Goal: Communication & Community: Answer question/provide support

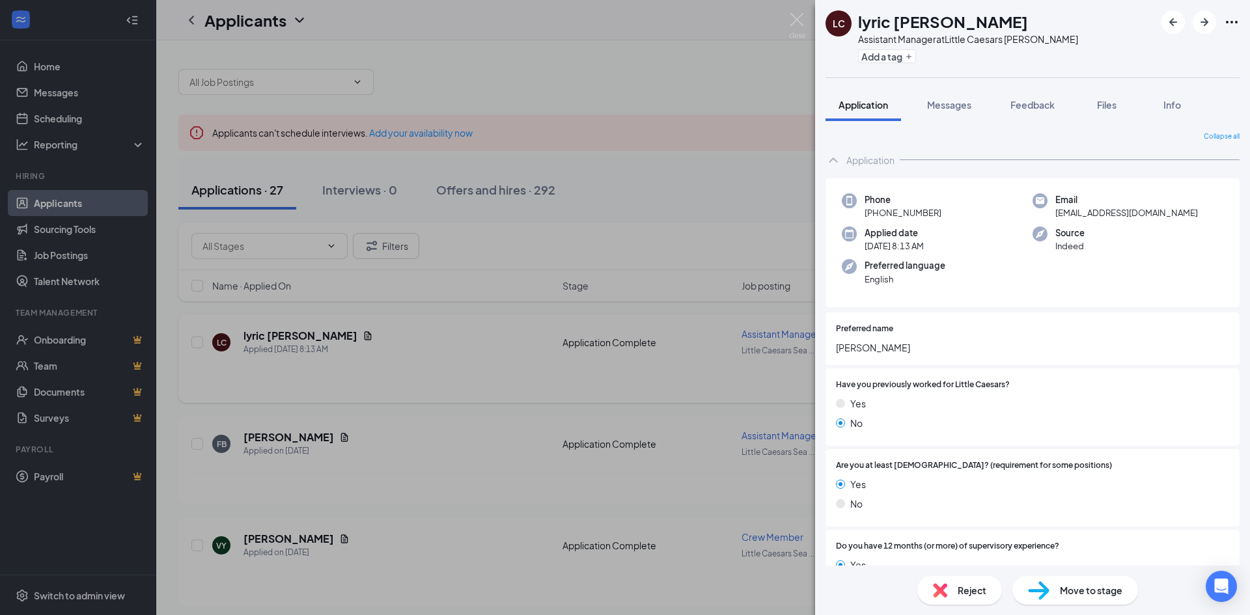
click at [311, 335] on div "LC lyric Cooper Assistant Manager at Little Caesars Searcy Add a tag Applicatio…" at bounding box center [625, 307] width 1250 height 615
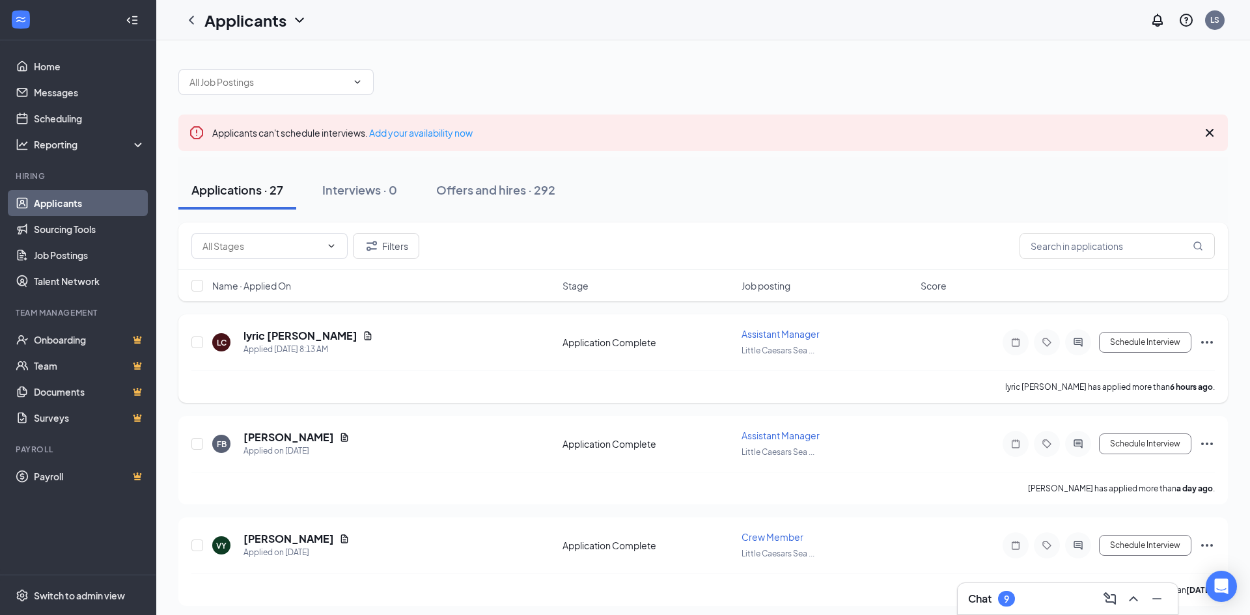
click at [365, 336] on icon "Document" at bounding box center [368, 335] width 7 height 8
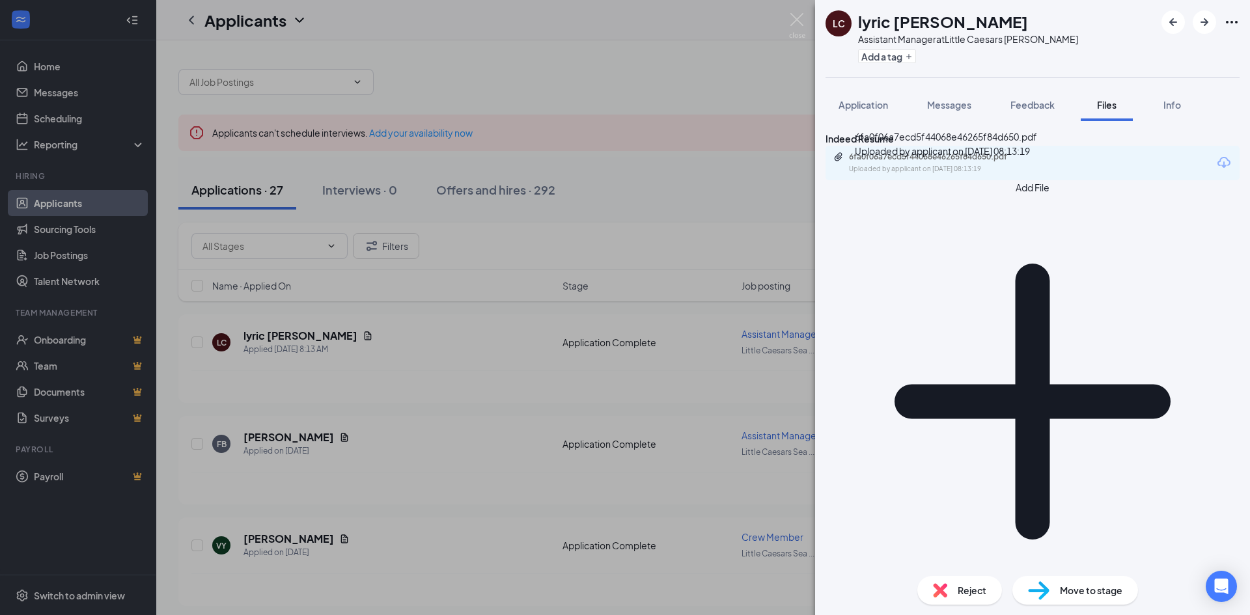
click at [946, 162] on div "6fa0f06a7ecd5f44068e46265f84d650.pdf" at bounding box center [940, 157] width 182 height 10
click at [953, 102] on span "Messages" at bounding box center [949, 105] width 44 height 12
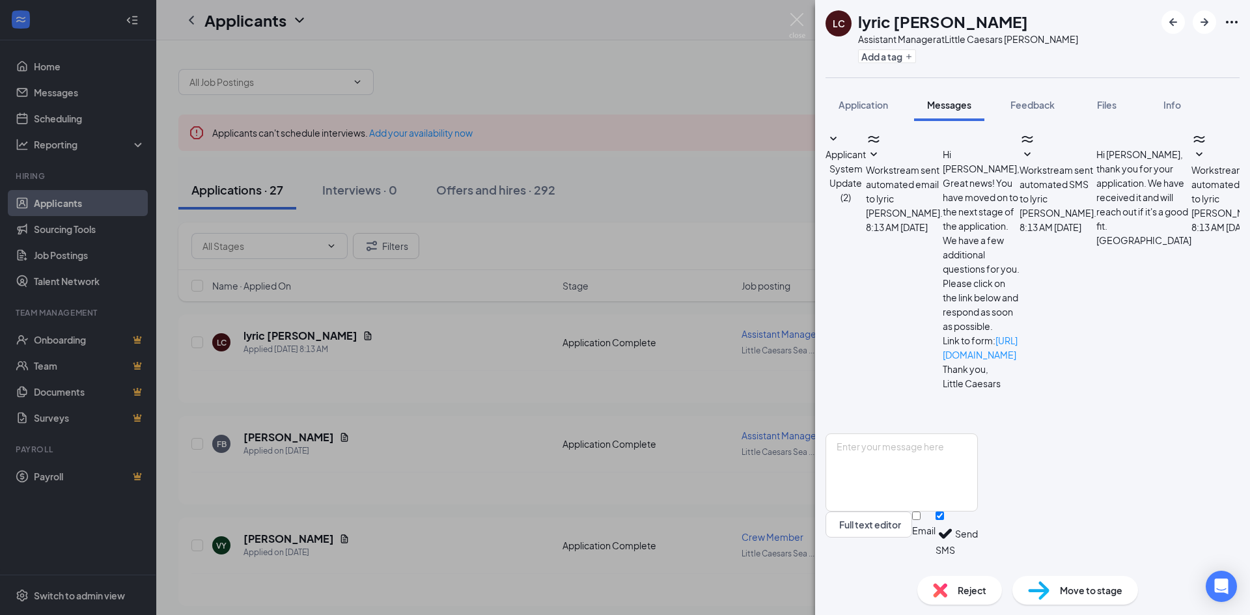
scroll to position [142, 0]
click at [978, 454] on textarea at bounding box center [902, 473] width 152 height 78
click at [908, 459] on textarea "Hello Lyric! Yhis Sarah Caffey, GM at Little Caesars. Are you available" at bounding box center [902, 473] width 152 height 78
click at [910, 459] on textarea "Hello Lyric! Yhis Sarah Caffey, GM at Little Caesars. Are you available" at bounding box center [902, 473] width 152 height 78
click at [978, 455] on textarea "Hello Lyric! This Sarah Caffey, GM at Little Caesars. Are you available" at bounding box center [902, 473] width 152 height 78
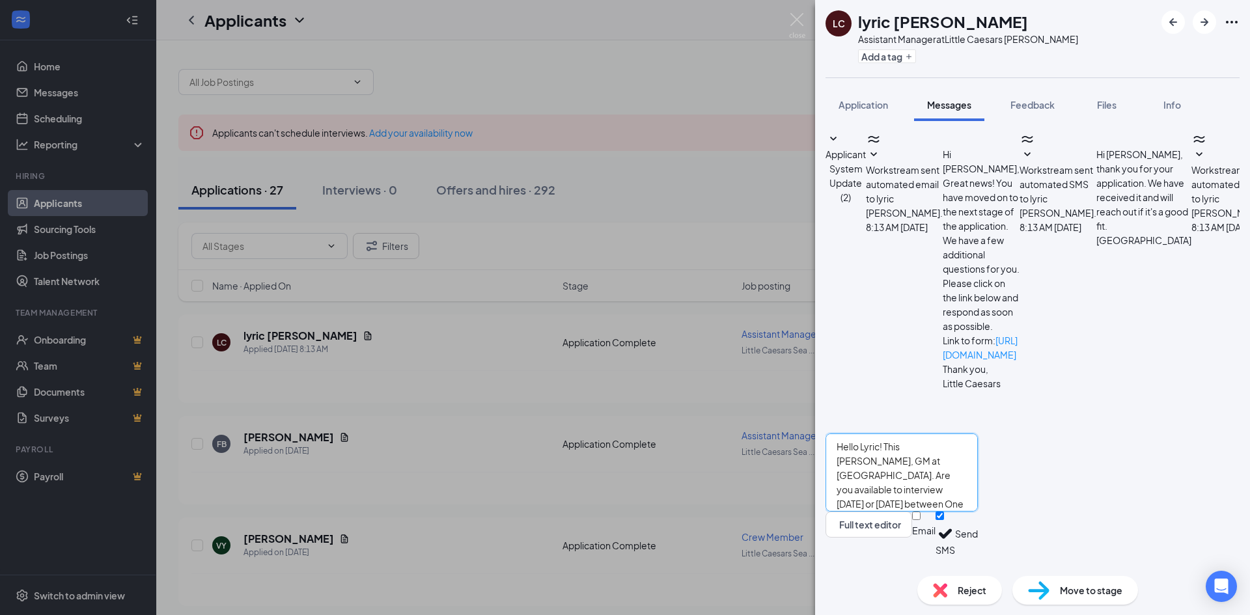
type textarea "Hello Lyric! This Sarah Caffey, GM at Little Caesars. Are you available to inte…"
click at [978, 534] on button "Send" at bounding box center [966, 534] width 23 height 45
click at [66, 94] on div "LC lyric Cooper Assistant Manager at Little Caesars Searcy Add a tag Applicatio…" at bounding box center [625, 307] width 1250 height 615
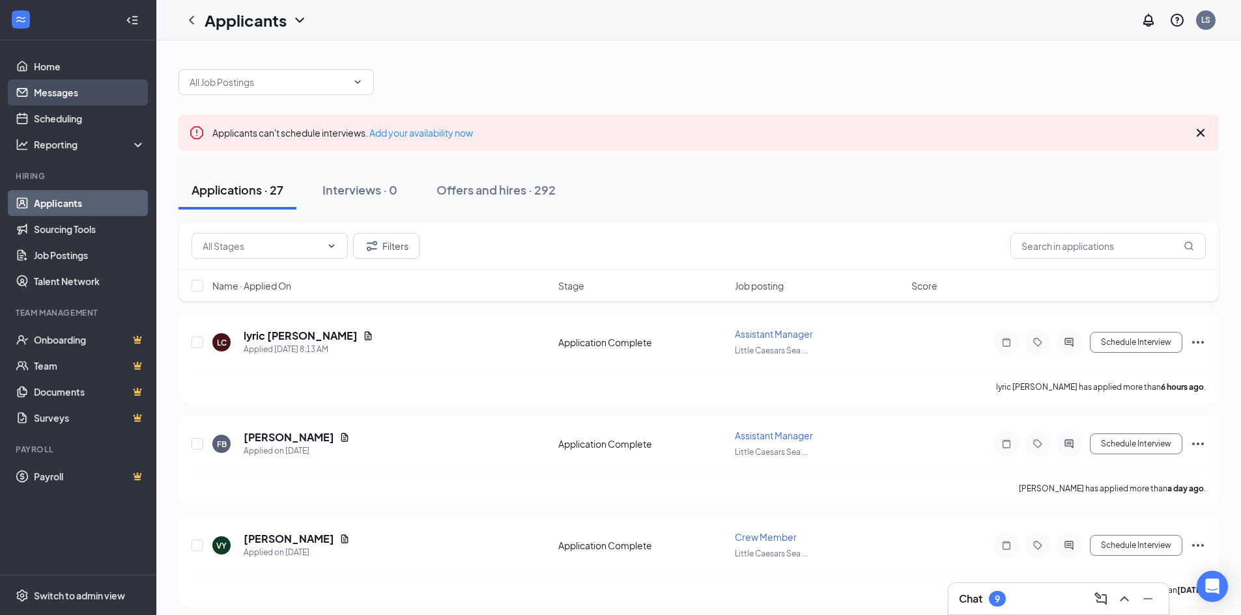
click at [69, 94] on link "Messages" at bounding box center [89, 92] width 111 height 26
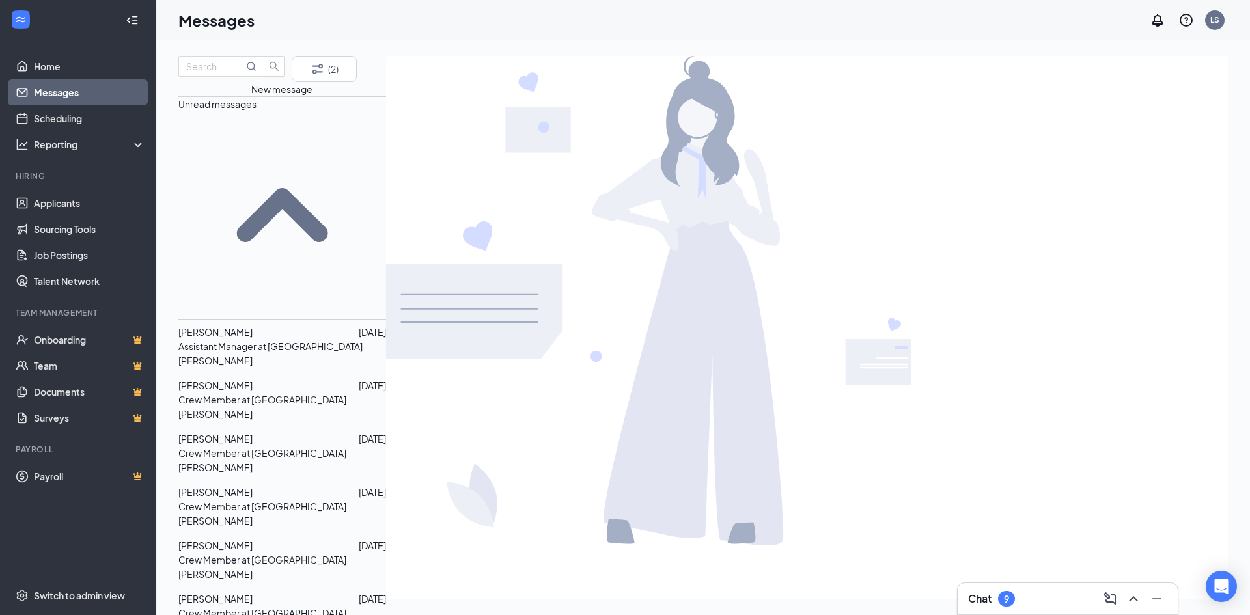
click at [273, 339] on p "Assistant Manager at Little Caesars Searcy" at bounding box center [282, 353] width 208 height 29
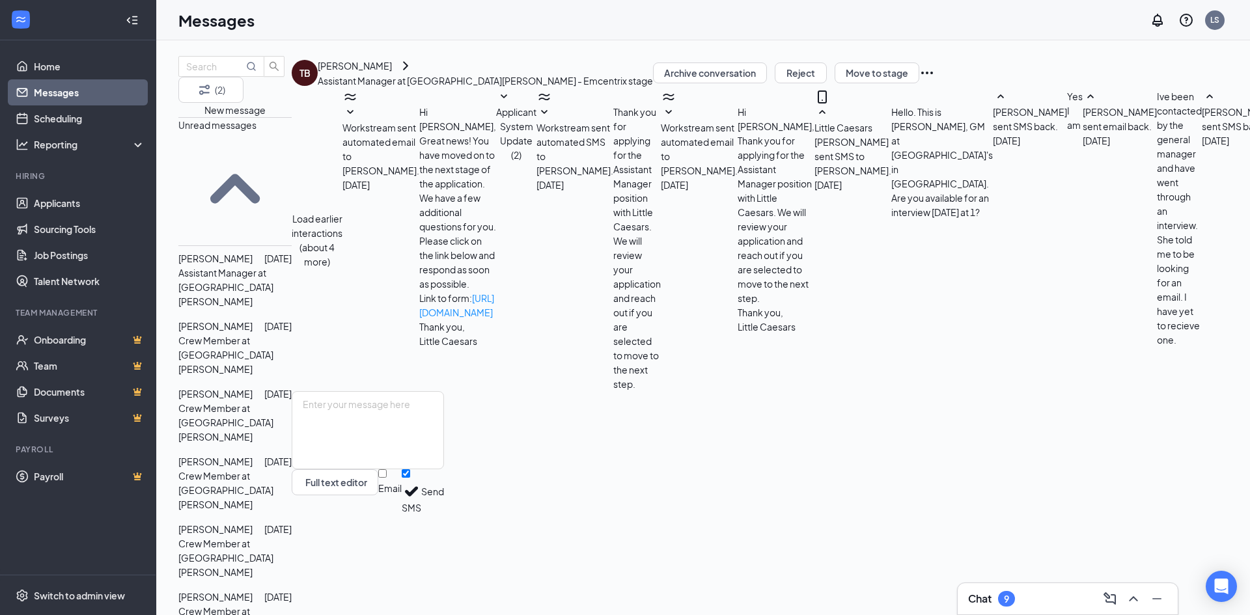
scroll to position [232, 0]
click at [266, 401] on p "Crew Member at Little Caesars Searcy" at bounding box center [234, 422] width 113 height 43
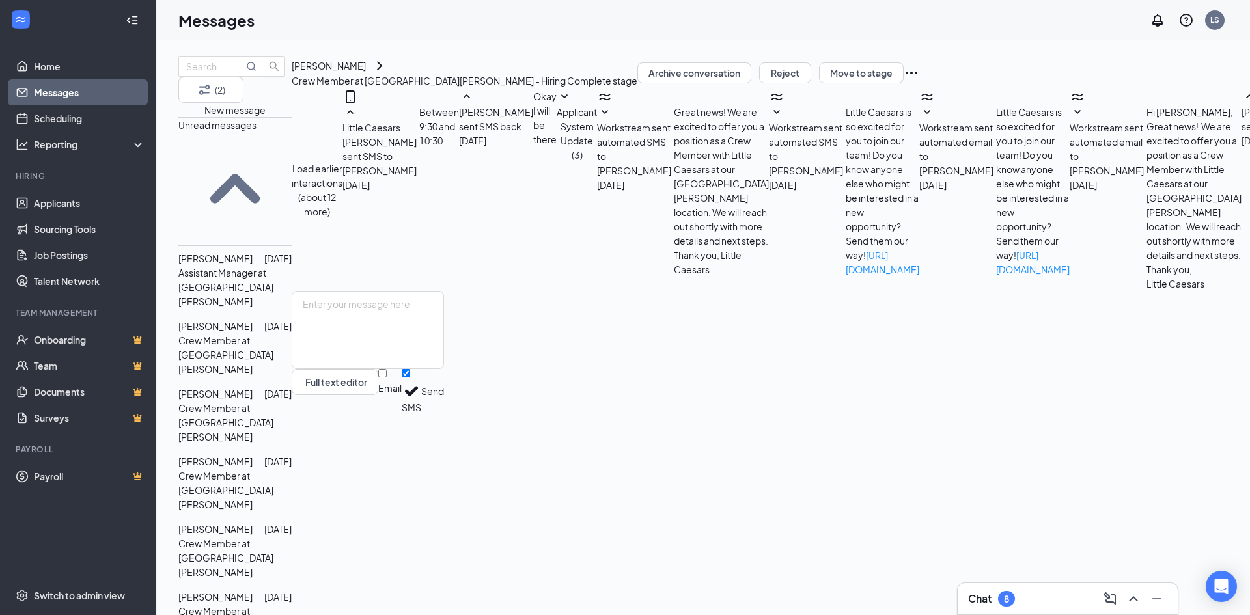
scroll to position [130, 0]
click at [285, 537] on p "Crew Member at Little Caesars Searcy" at bounding box center [234, 558] width 113 height 43
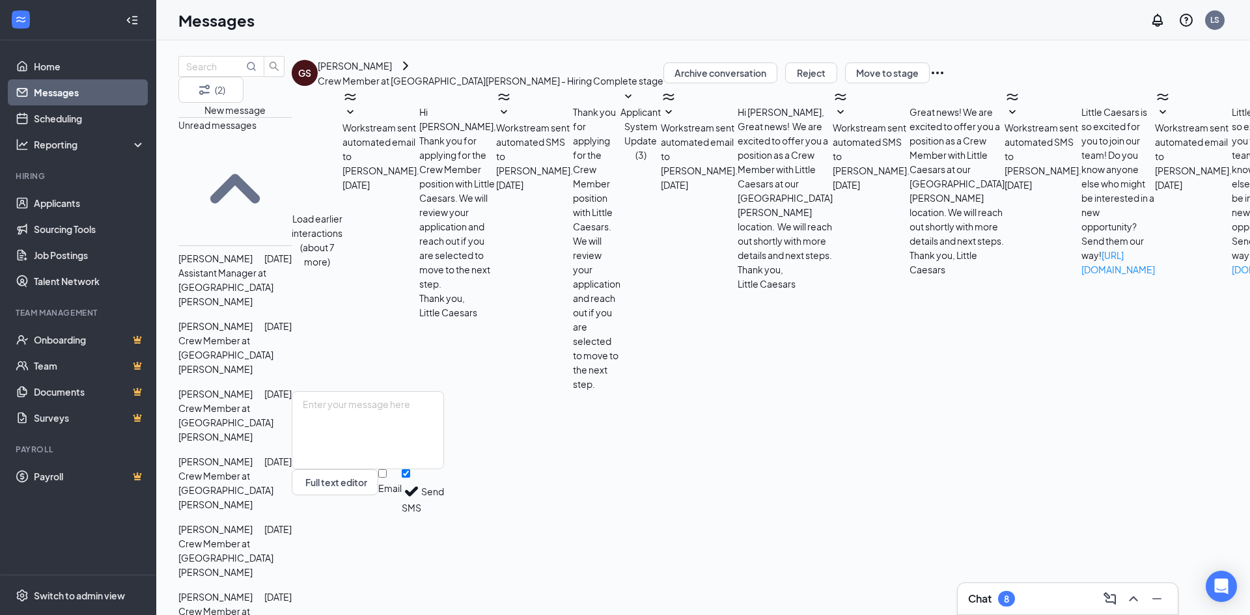
scroll to position [99, 0]
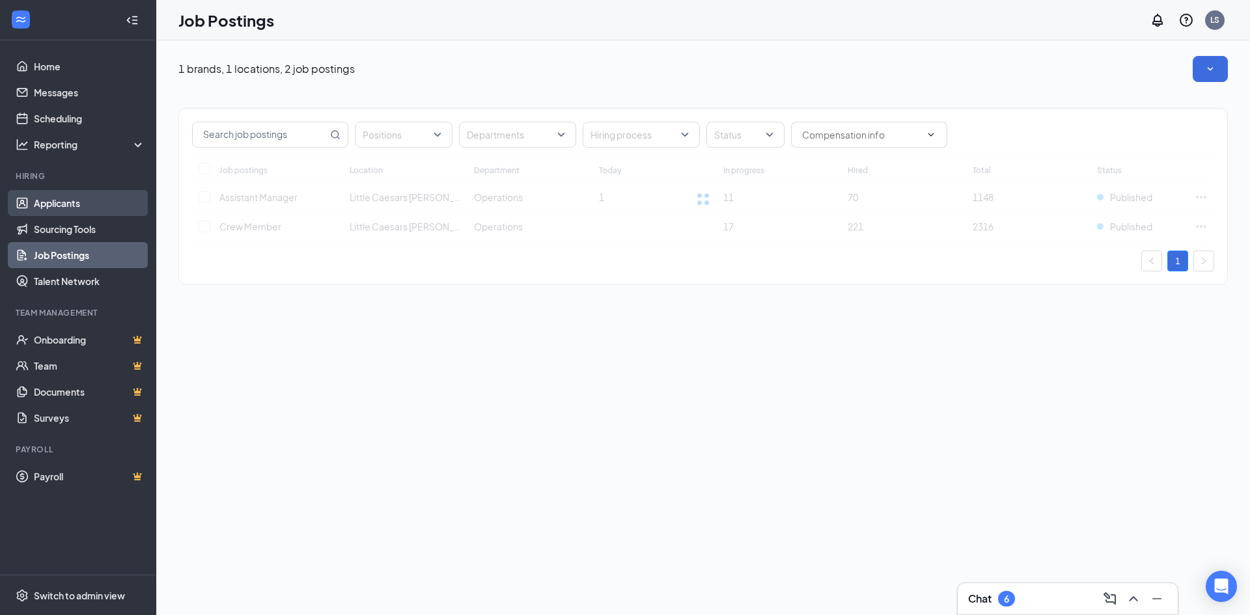
click at [76, 203] on link "Applicants" at bounding box center [89, 203] width 111 height 26
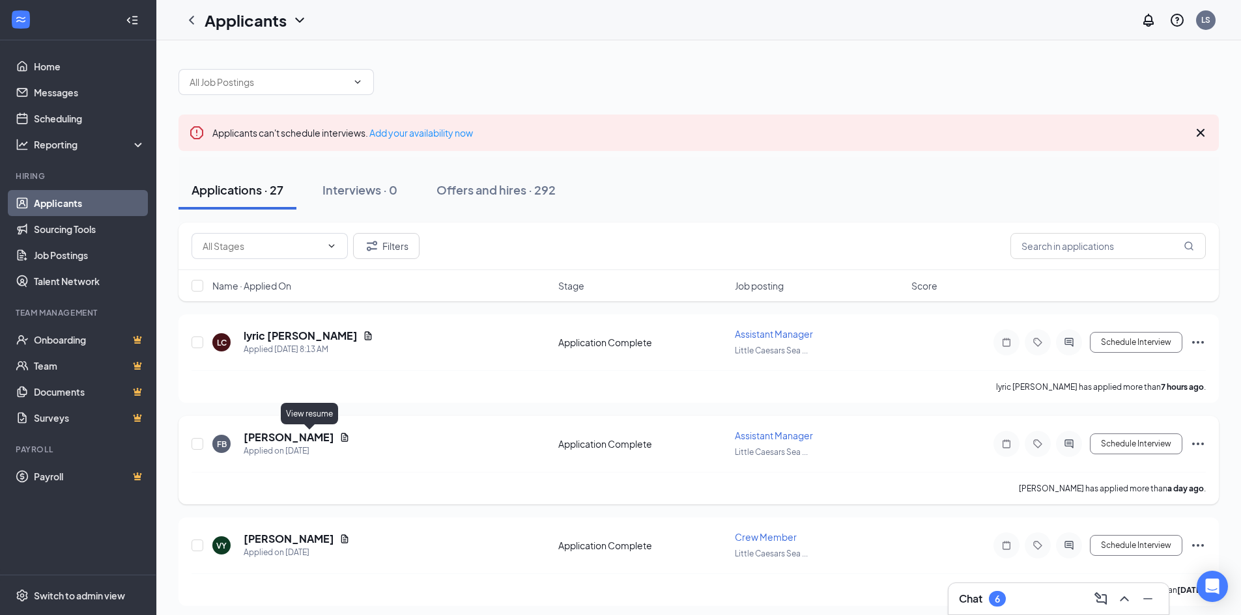
click at [339, 436] on icon "Document" at bounding box center [344, 437] width 10 height 10
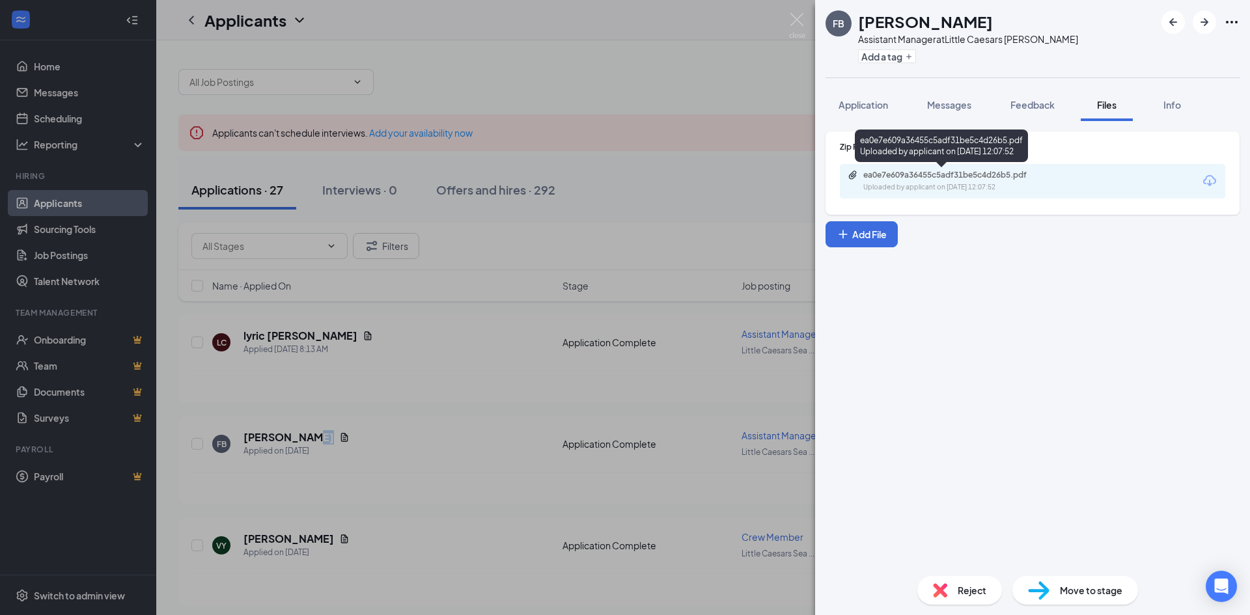
click at [989, 183] on div "Uploaded by applicant on [DATE] 12:07:52" at bounding box center [960, 187] width 195 height 10
click at [399, 324] on div "FB [PERSON_NAME] Assistant Manager at [GEOGRAPHIC_DATA][PERSON_NAME] Add a tag …" at bounding box center [625, 307] width 1250 height 615
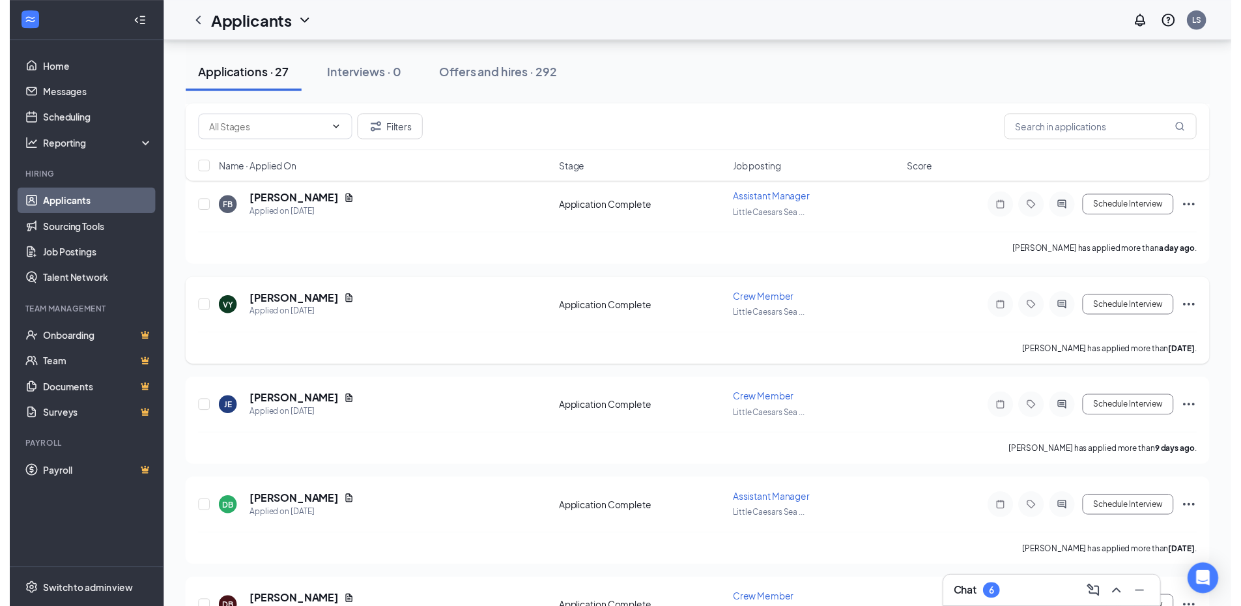
scroll to position [260, 0]
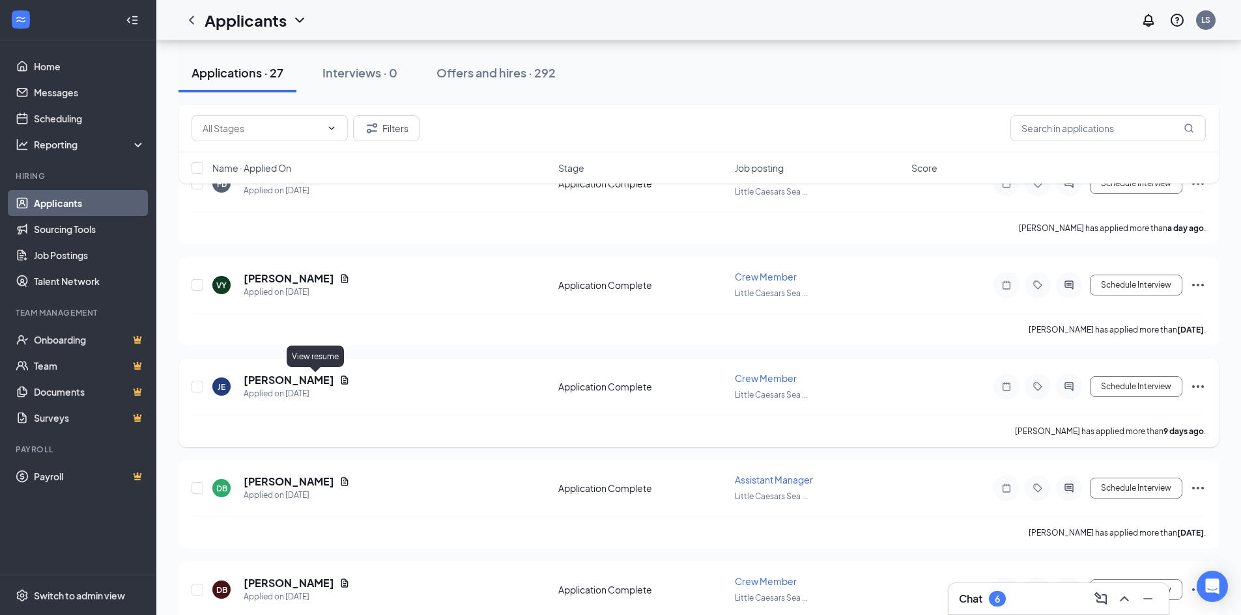
click at [339, 377] on icon "Document" at bounding box center [344, 380] width 10 height 10
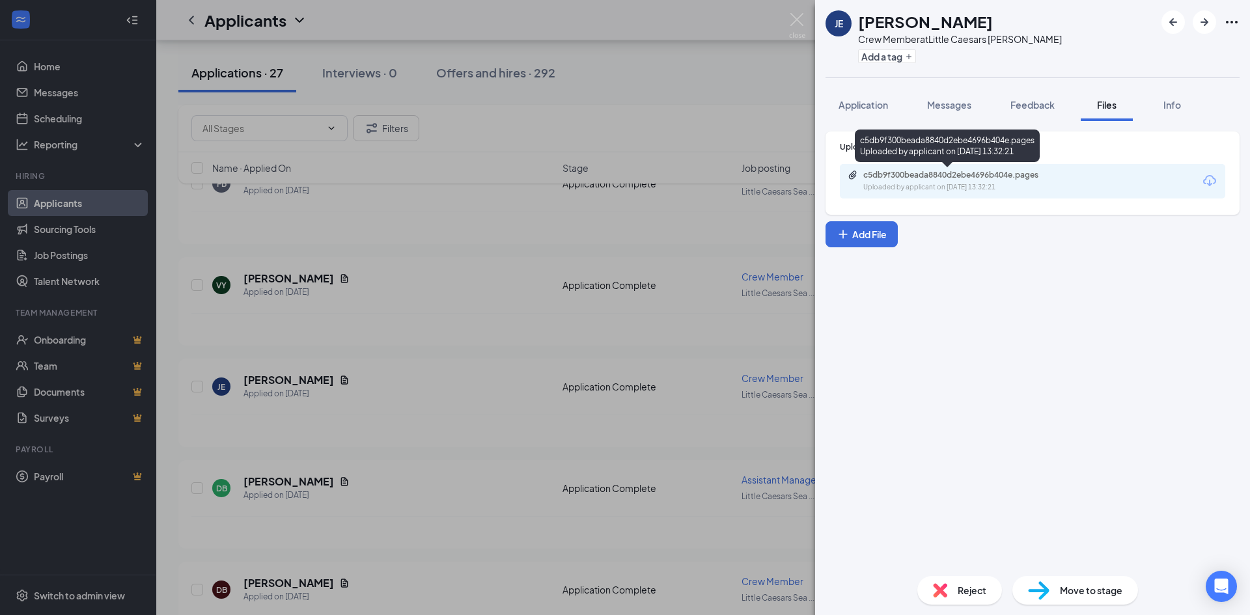
click at [986, 185] on div "Uploaded by applicant on [DATE] 13:32:21" at bounding box center [960, 187] width 195 height 10
click at [983, 175] on div "c5db9f300beada8840d2ebe4696b404e.pages" at bounding box center [954, 175] width 182 height 10
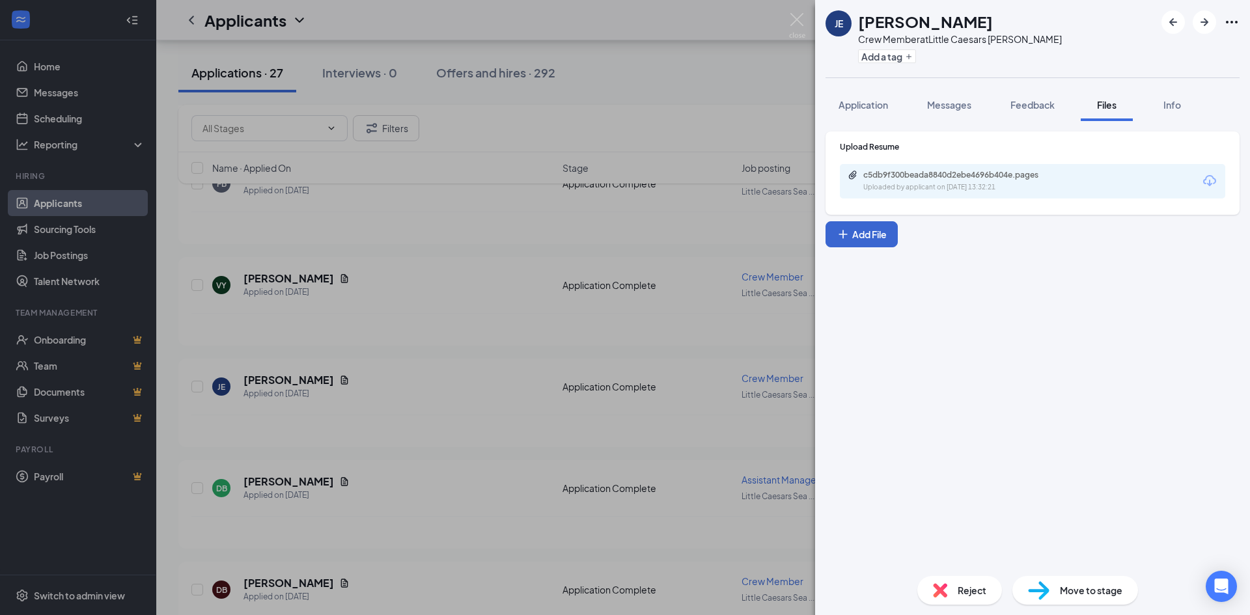
drag, startPoint x: 792, startPoint y: 289, endPoint x: 891, endPoint y: 225, distance: 118.3
click at [792, 289] on div "[PERSON_NAME] Crew Member at Little Caesars [PERSON_NAME] Add a tag Application…" at bounding box center [625, 307] width 1250 height 615
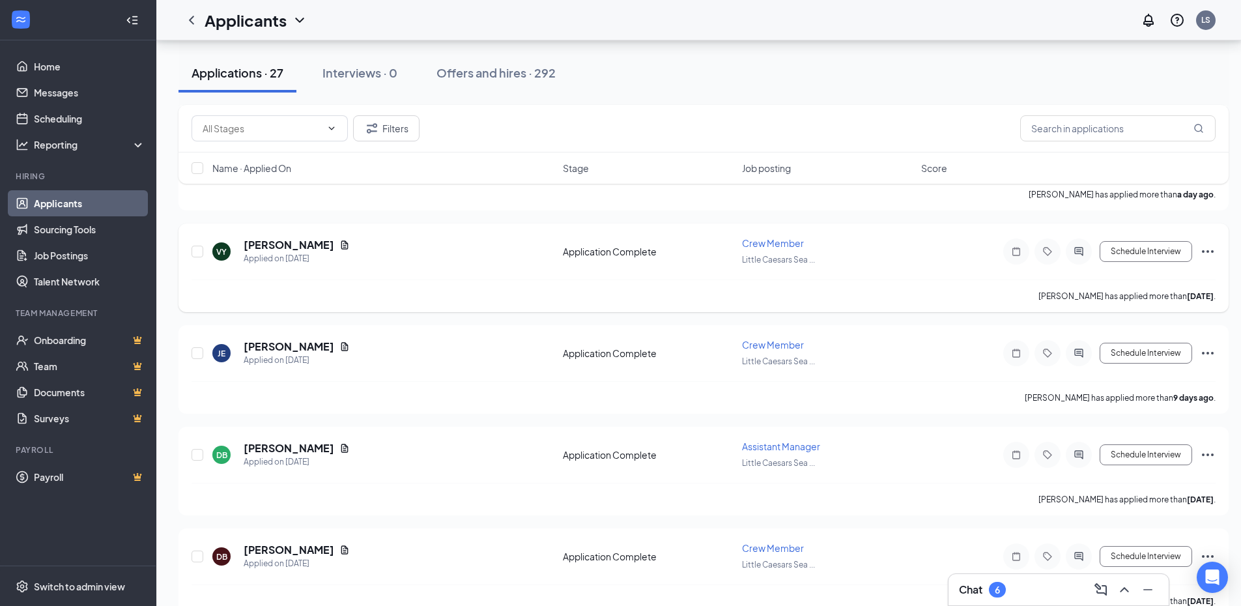
scroll to position [326, 0]
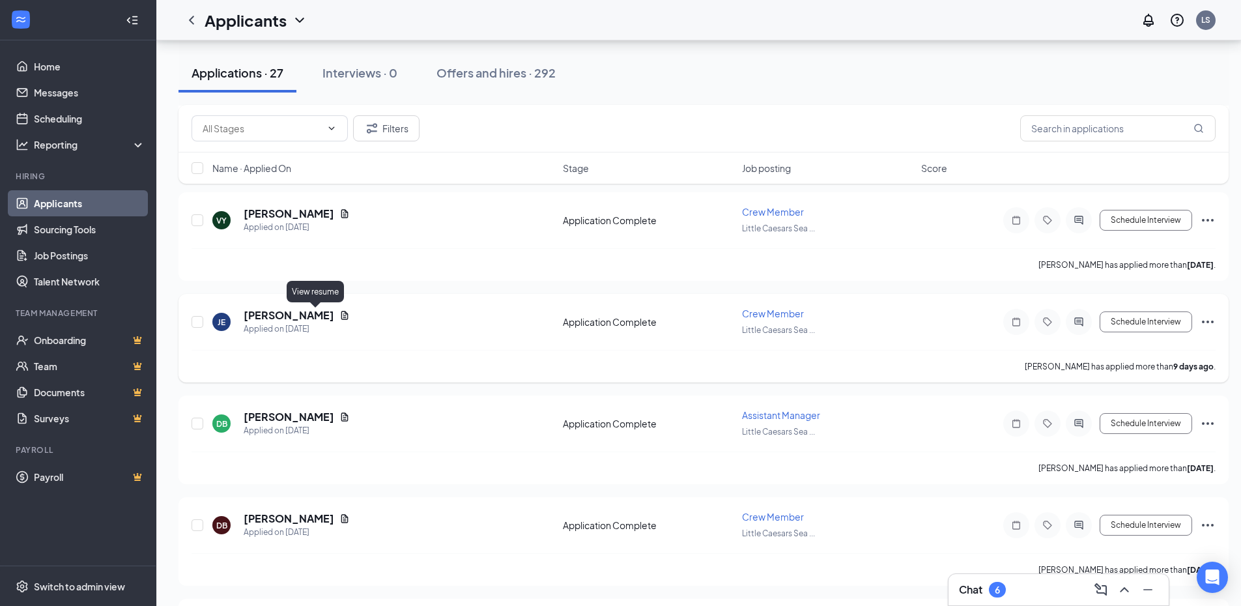
click at [339, 311] on icon "Document" at bounding box center [344, 315] width 10 height 10
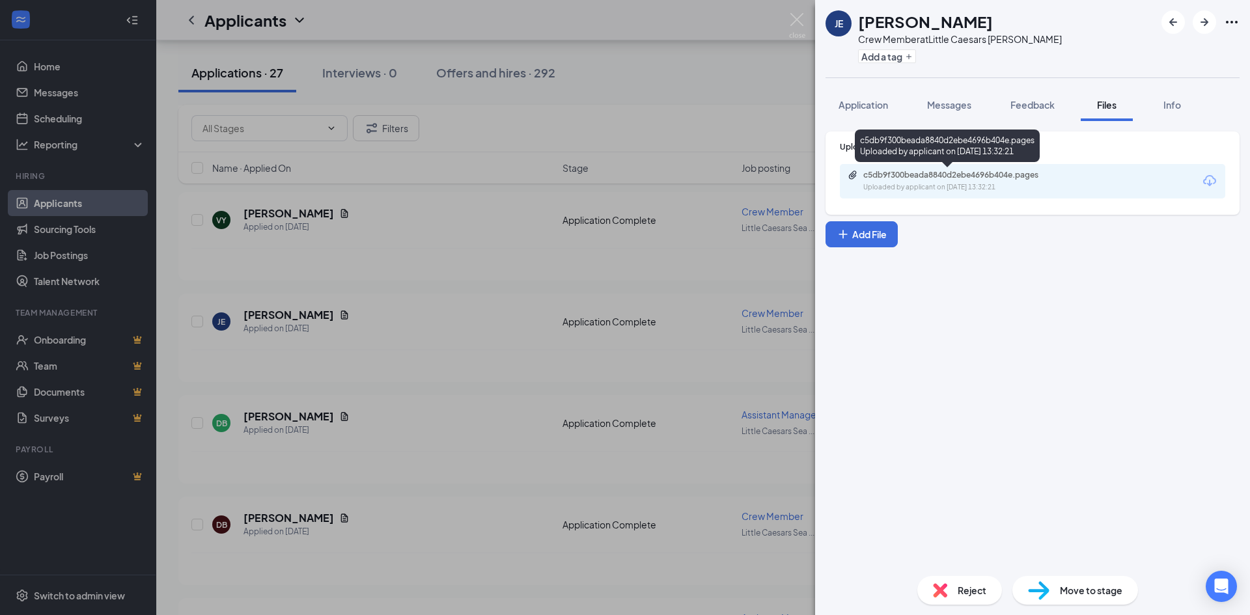
click at [966, 192] on div "Uploaded by applicant on [DATE] 13:32:21" at bounding box center [960, 187] width 195 height 10
click at [473, 355] on div "[PERSON_NAME] Crew Member at Little Caesars [PERSON_NAME] Add a tag Application…" at bounding box center [625, 307] width 1250 height 615
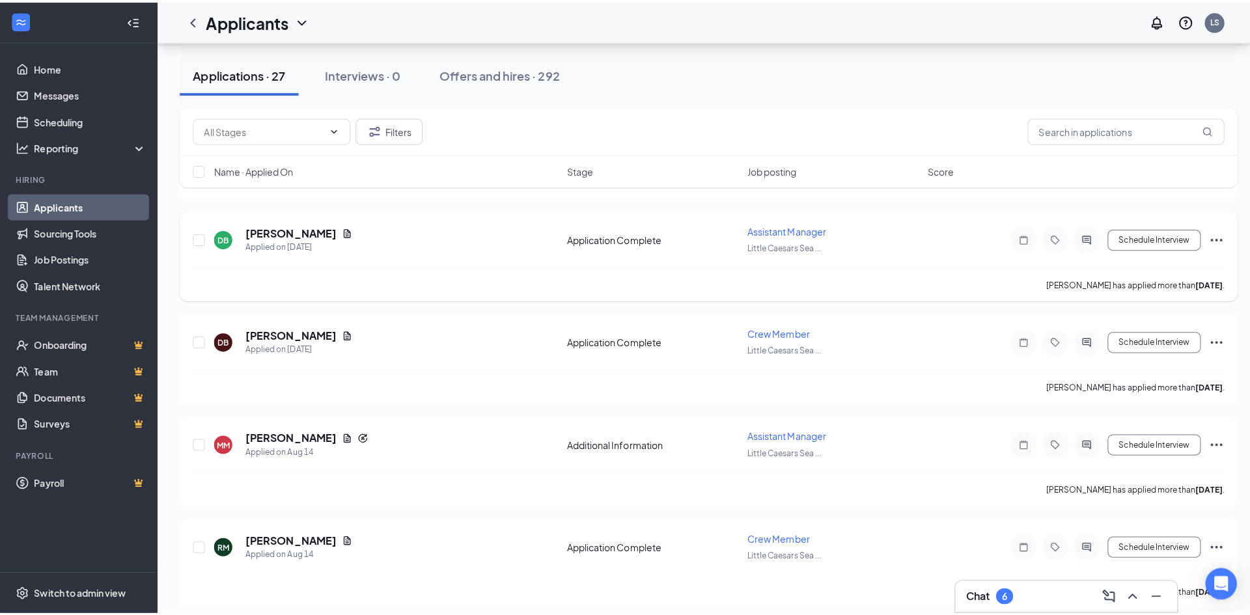
scroll to position [521, 0]
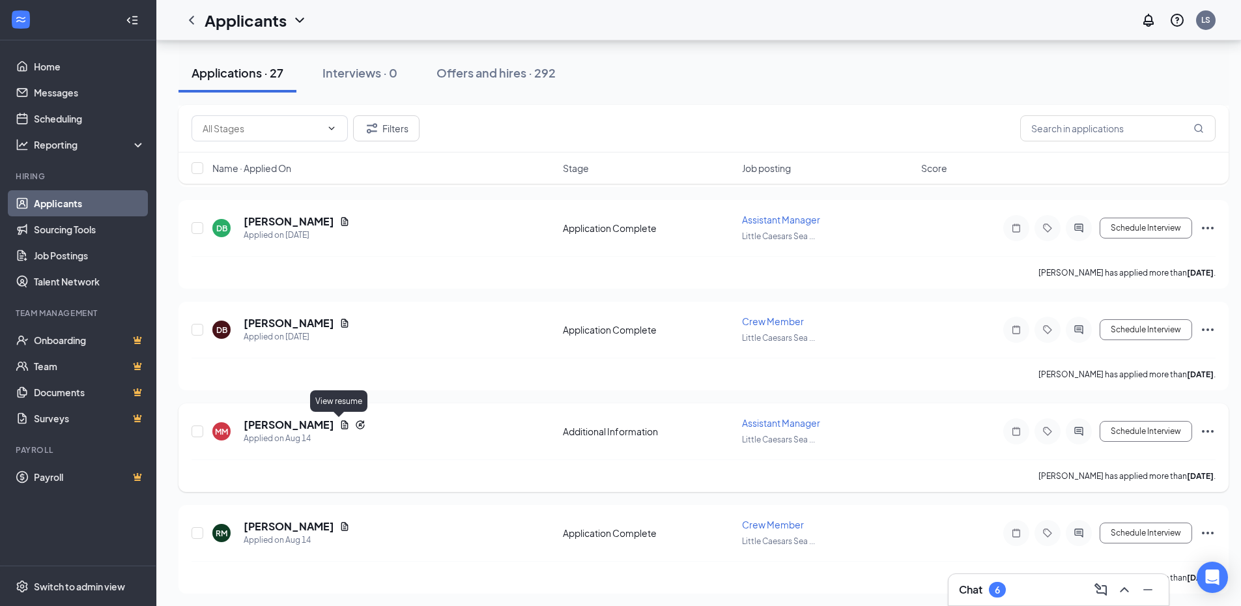
click at [341, 425] on icon "Document" at bounding box center [344, 424] width 7 height 8
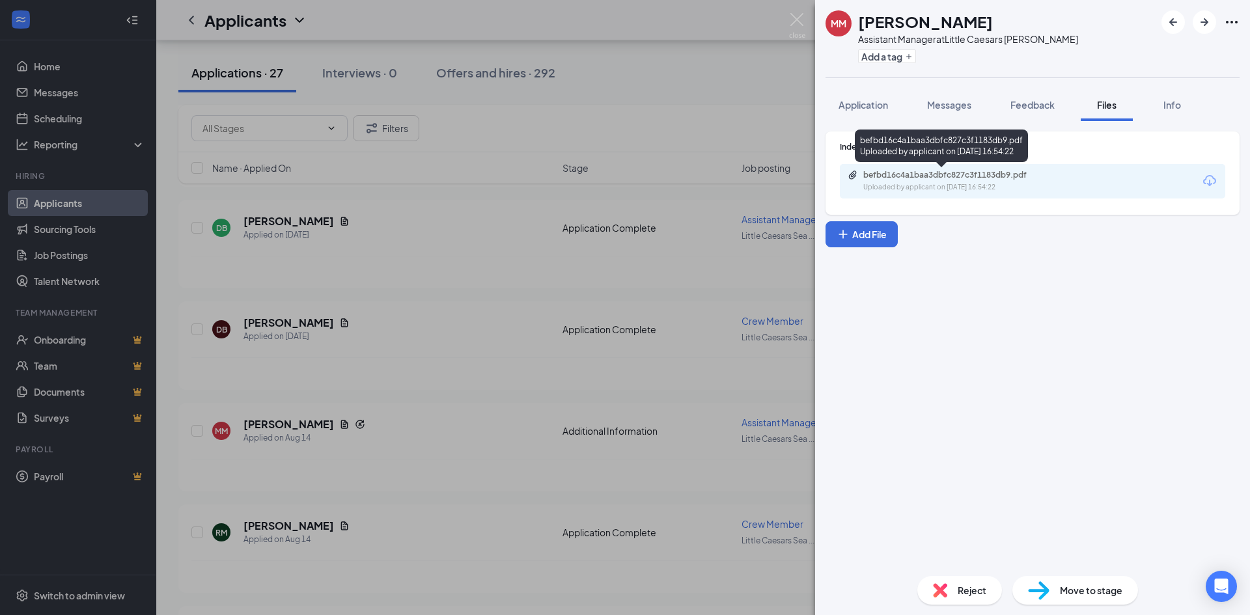
click at [927, 179] on div "befbd16c4a1baa3dbfc827c3f1183db9.pdf" at bounding box center [954, 175] width 182 height 10
click at [949, 104] on span "Messages" at bounding box center [949, 105] width 44 height 12
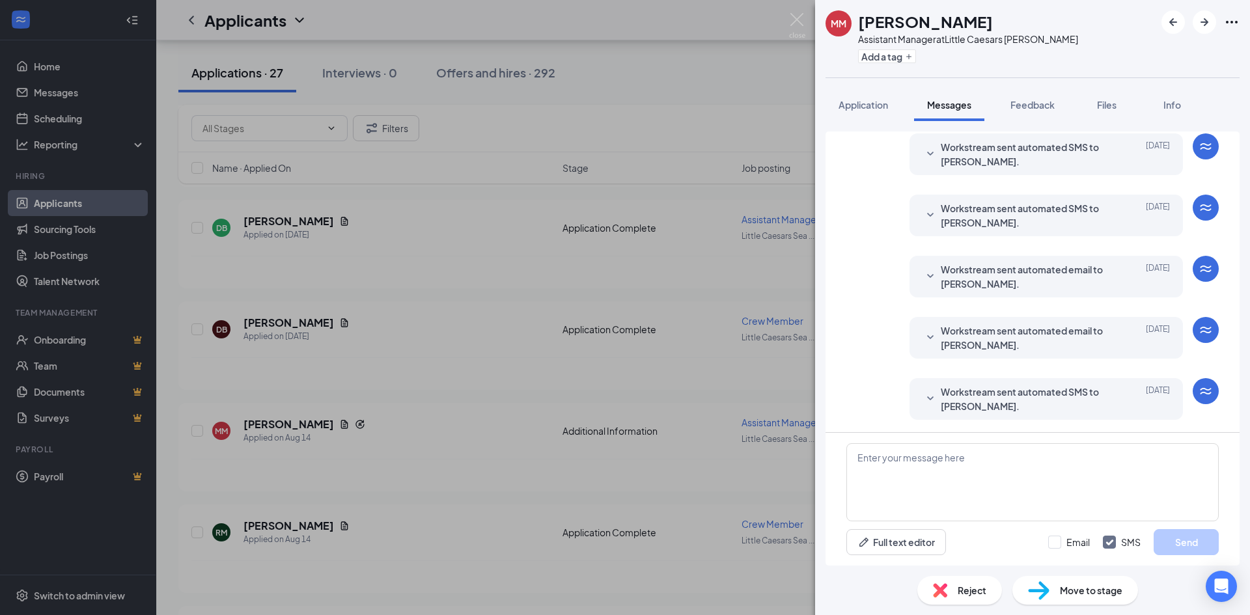
scroll to position [227, 0]
click at [1017, 484] on textarea at bounding box center [1033, 482] width 372 height 78
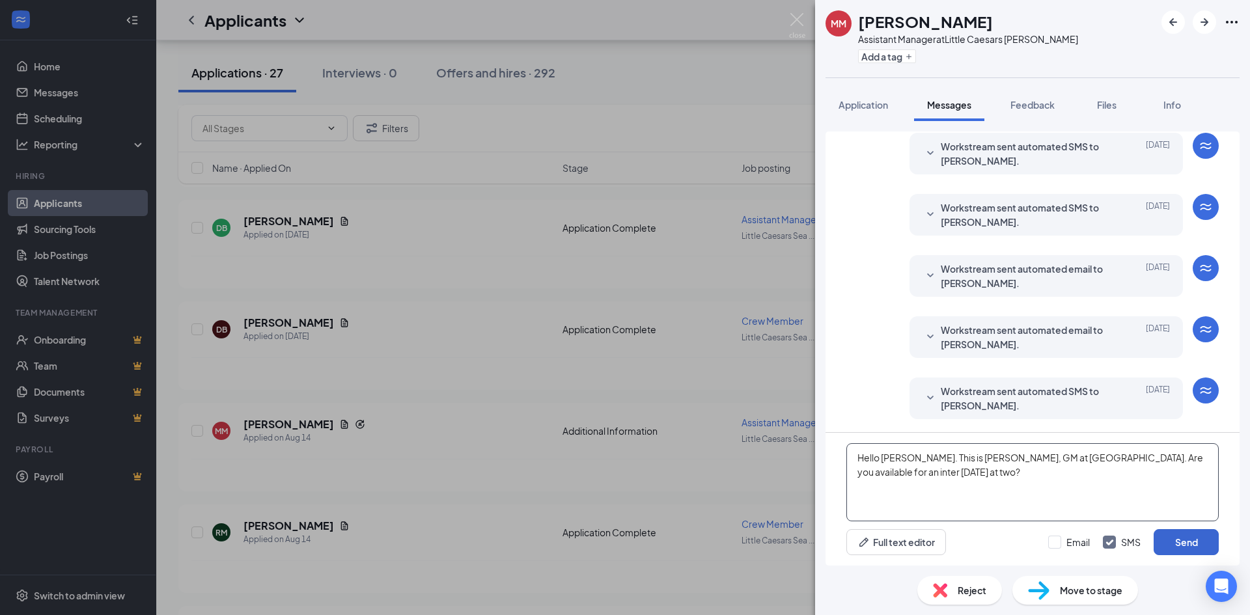
type textarea "Hello [PERSON_NAME]. This is [PERSON_NAME], GM at [GEOGRAPHIC_DATA]. Are you av…"
click at [1180, 544] on button "Send" at bounding box center [1186, 542] width 65 height 26
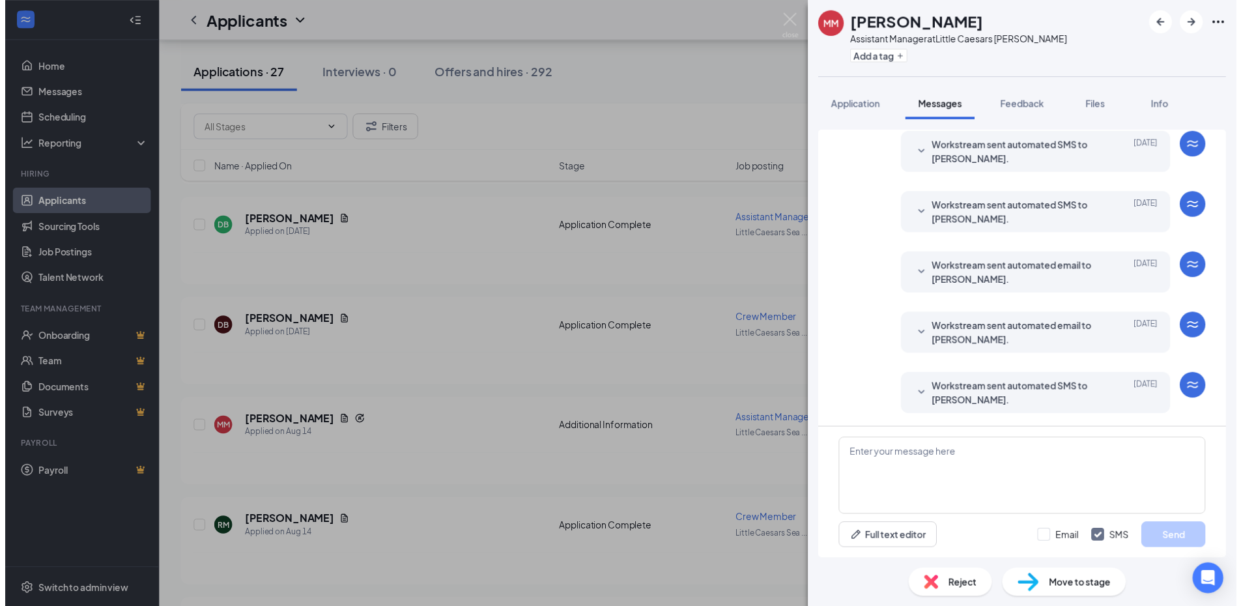
scroll to position [324, 0]
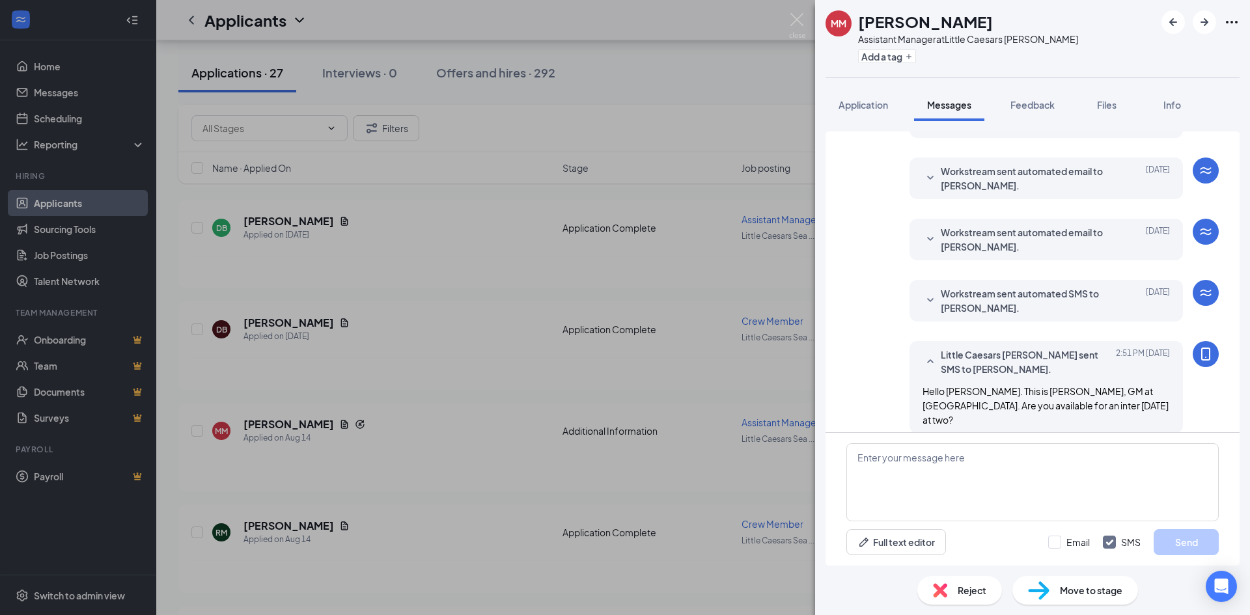
click at [539, 501] on div "MM [PERSON_NAME] Assistant Manager at [GEOGRAPHIC_DATA][PERSON_NAME] Add a tag …" at bounding box center [625, 307] width 1250 height 615
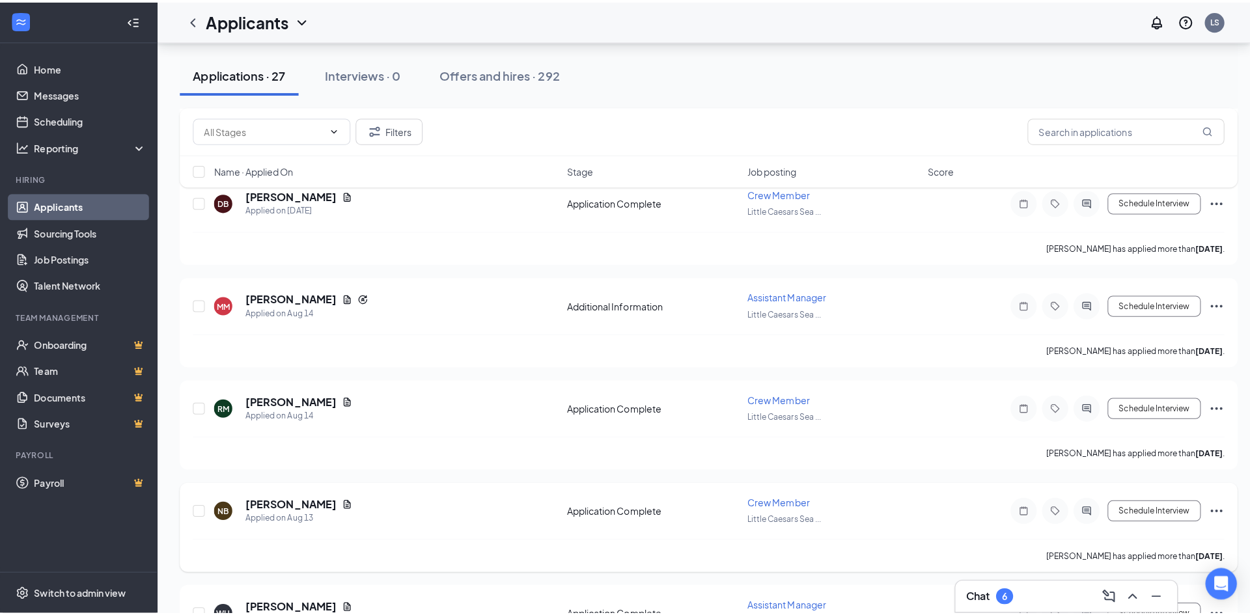
scroll to position [651, 0]
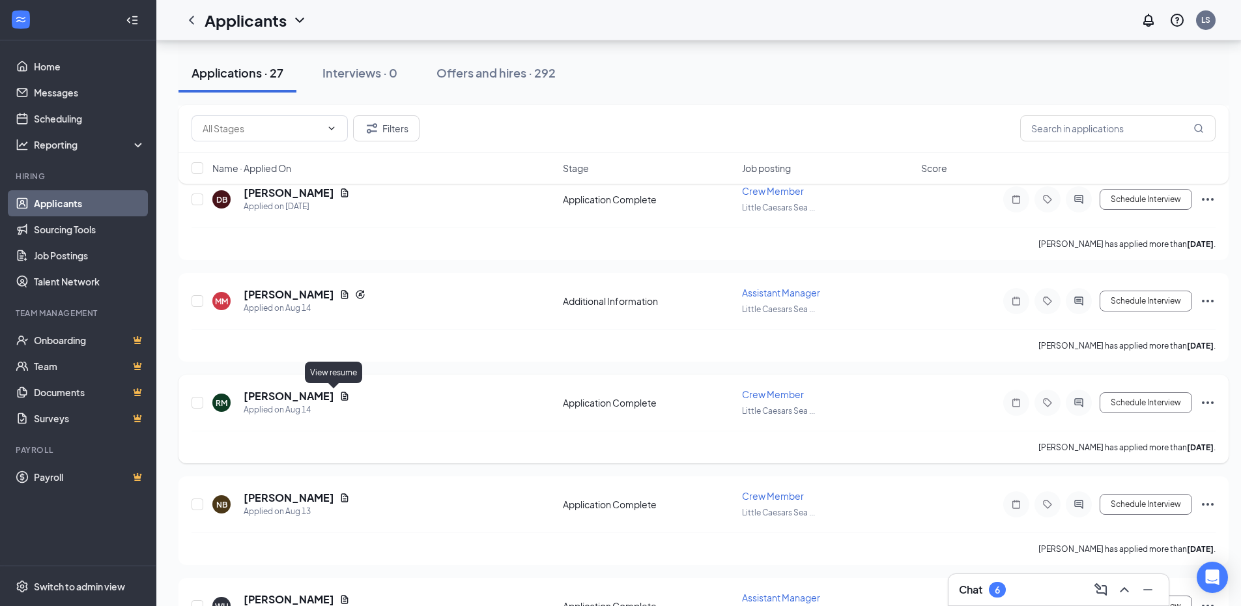
click at [341, 398] on icon "Document" at bounding box center [344, 395] width 7 height 8
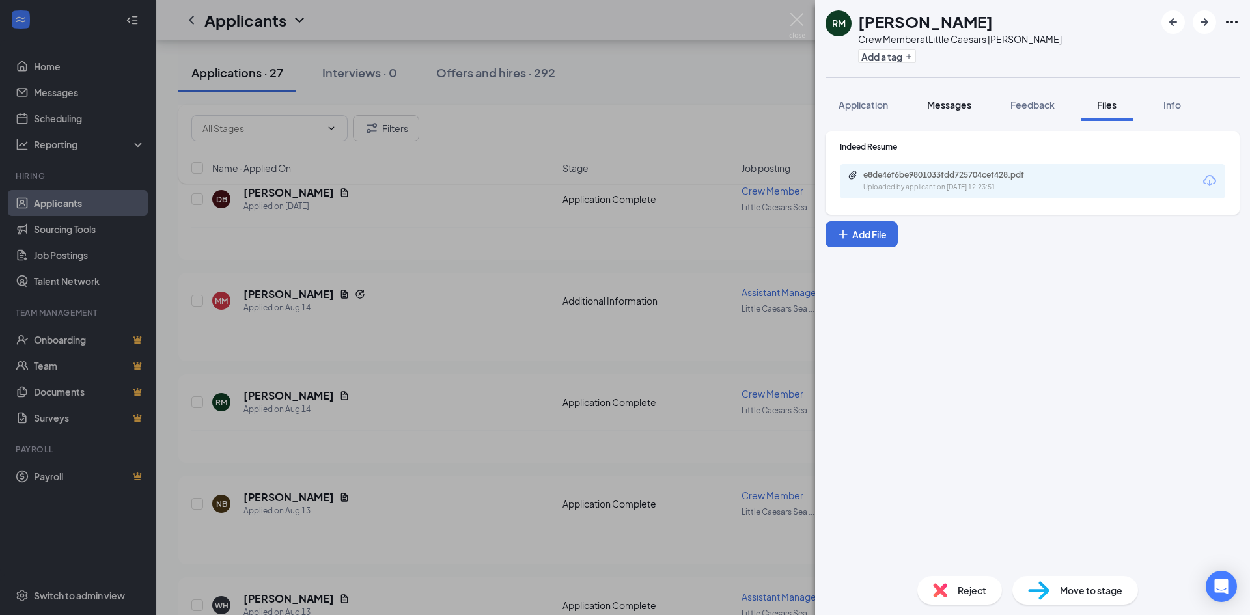
click at [947, 107] on span "Messages" at bounding box center [949, 105] width 44 height 12
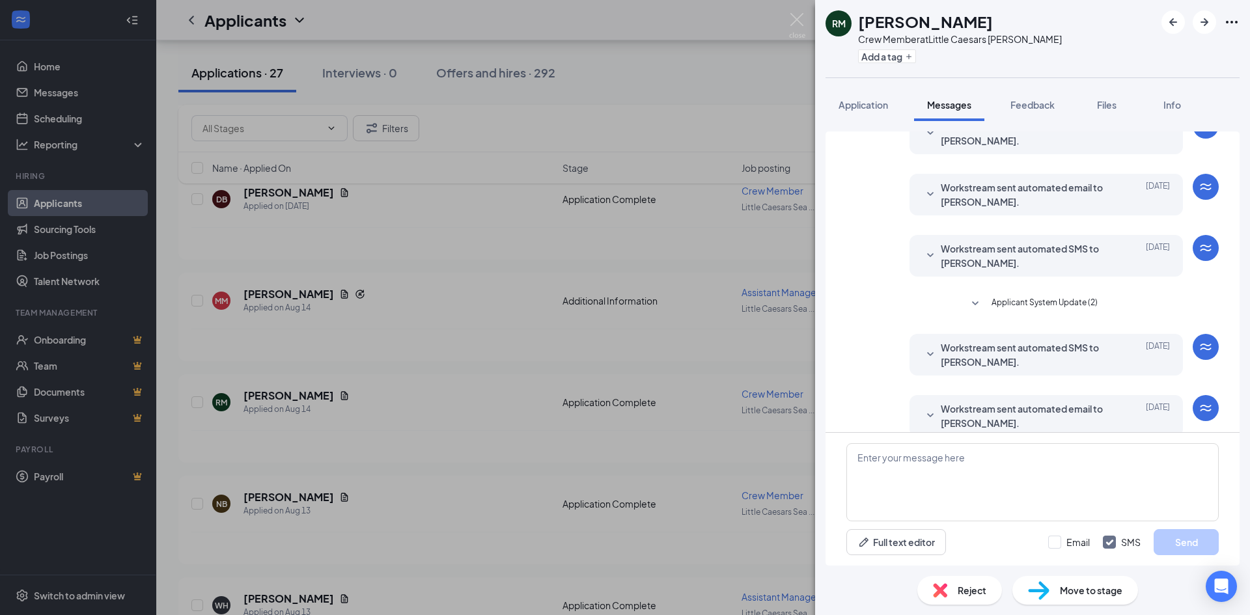
scroll to position [180, 0]
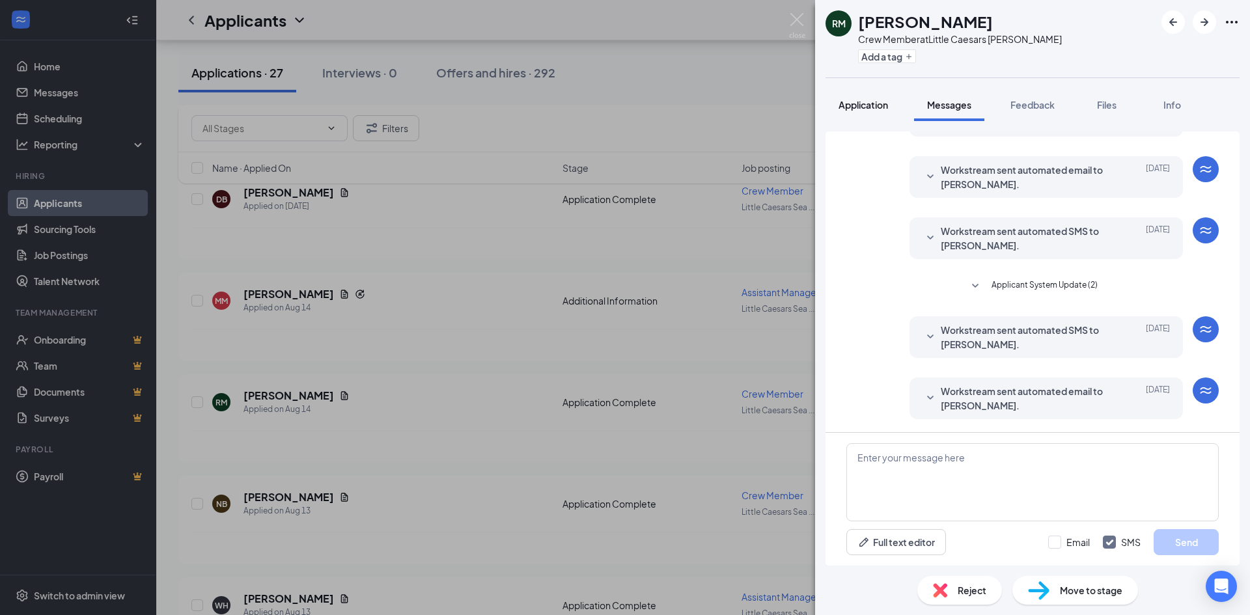
click at [865, 107] on span "Application" at bounding box center [863, 105] width 49 height 12
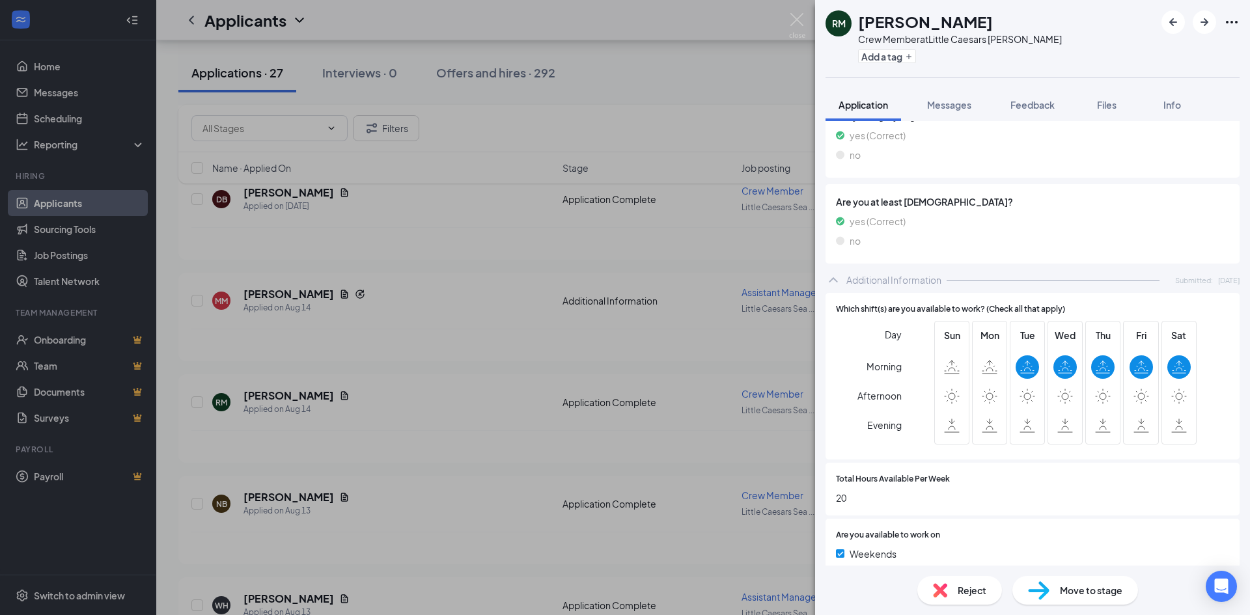
scroll to position [651, 0]
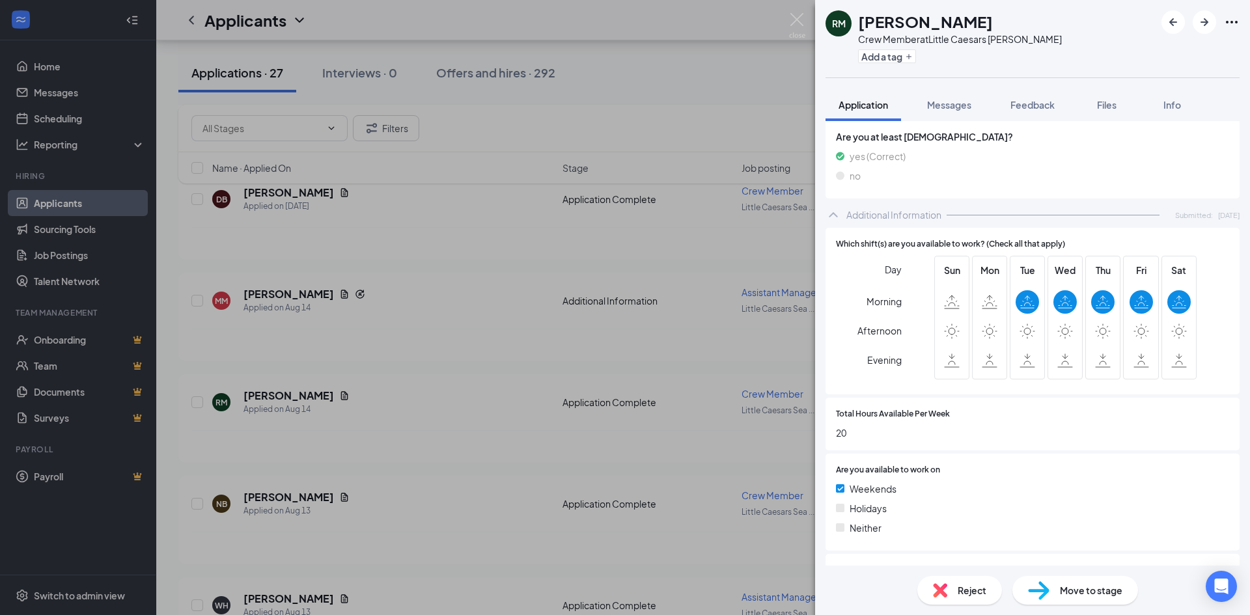
click at [357, 505] on div "RM [PERSON_NAME] Crew Member at Little Caesars [PERSON_NAME] Add a tag Applicat…" at bounding box center [625, 307] width 1250 height 615
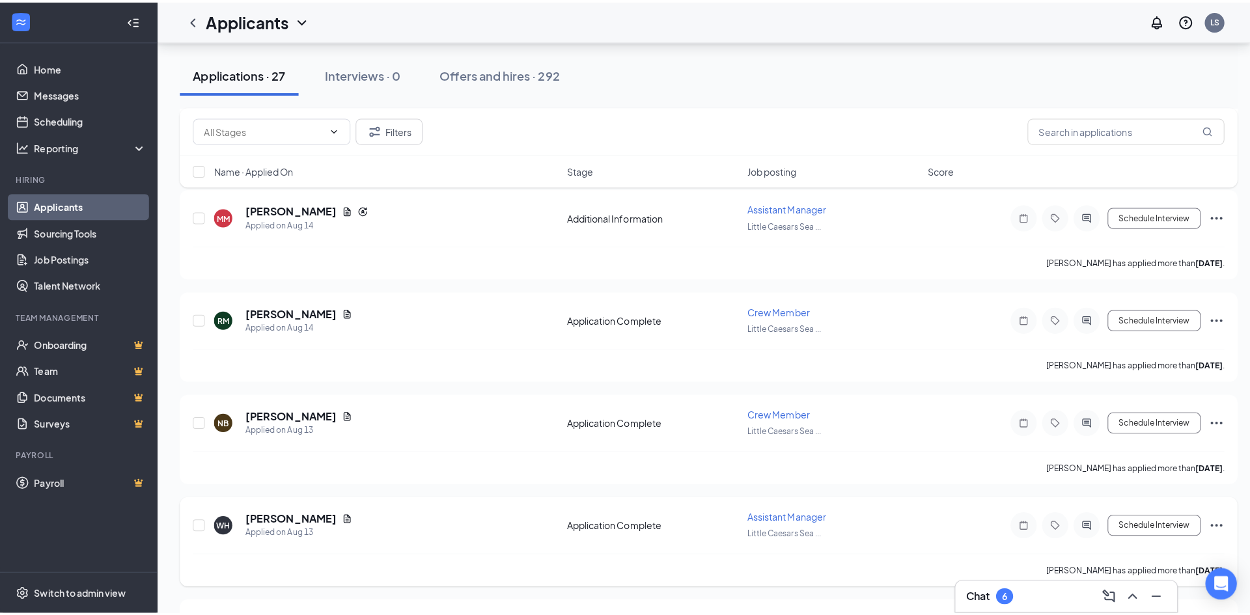
scroll to position [781, 0]
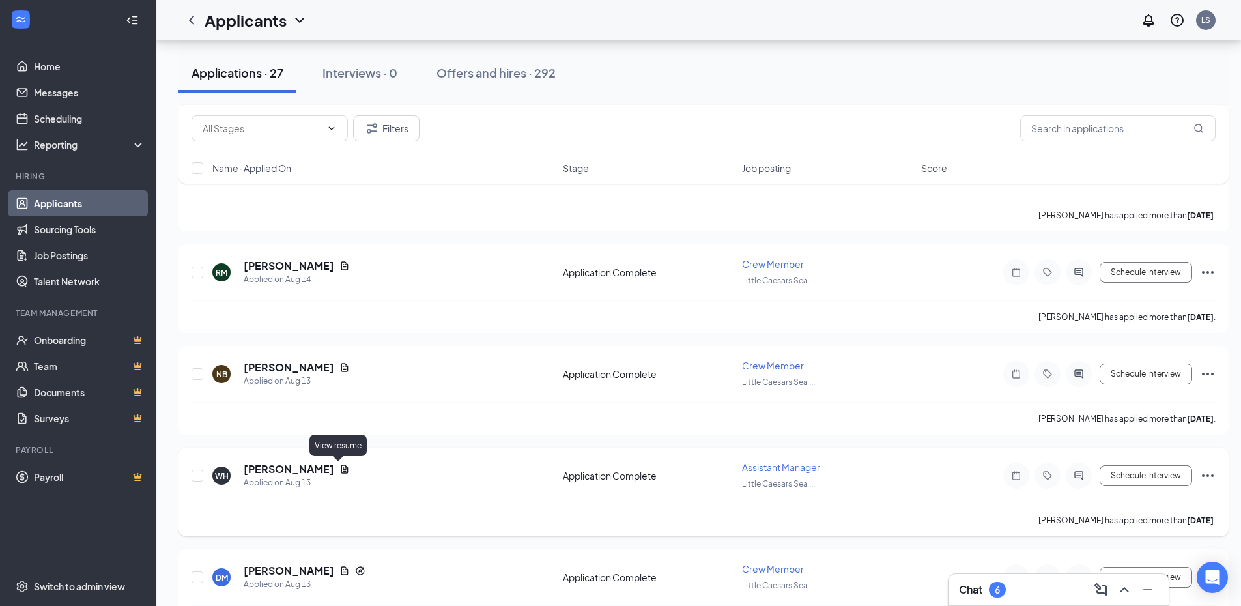
click at [339, 470] on icon "Document" at bounding box center [344, 469] width 10 height 10
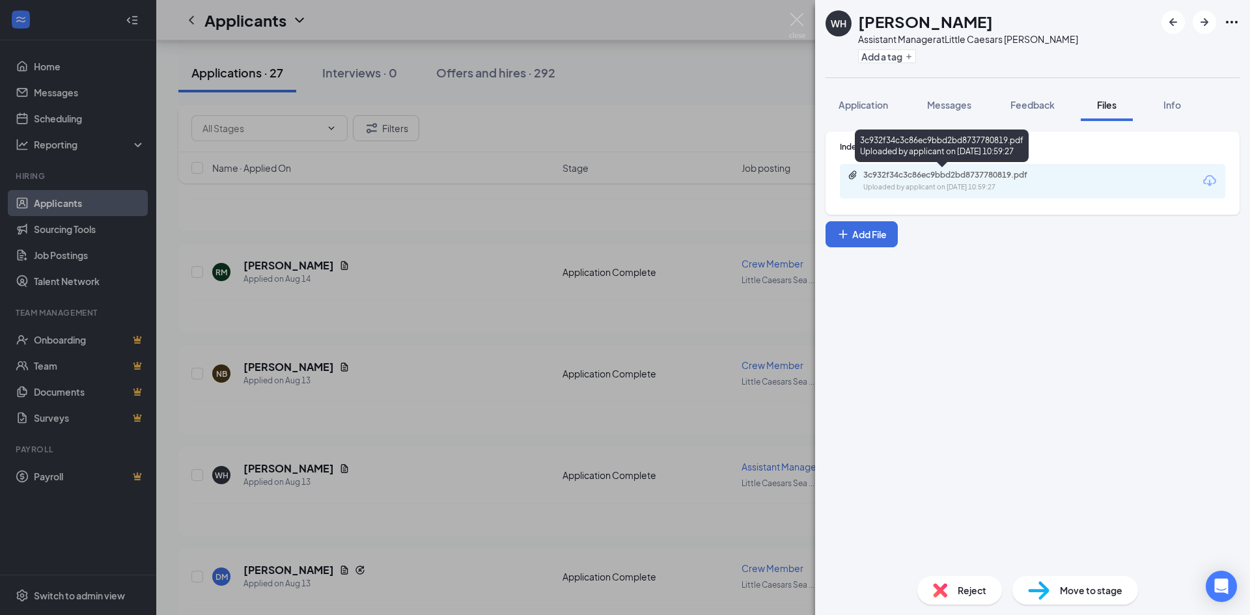
click at [1018, 186] on div "Uploaded by applicant on [DATE] 10:59:27" at bounding box center [960, 187] width 195 height 10
click at [959, 106] on span "Messages" at bounding box center [949, 105] width 44 height 12
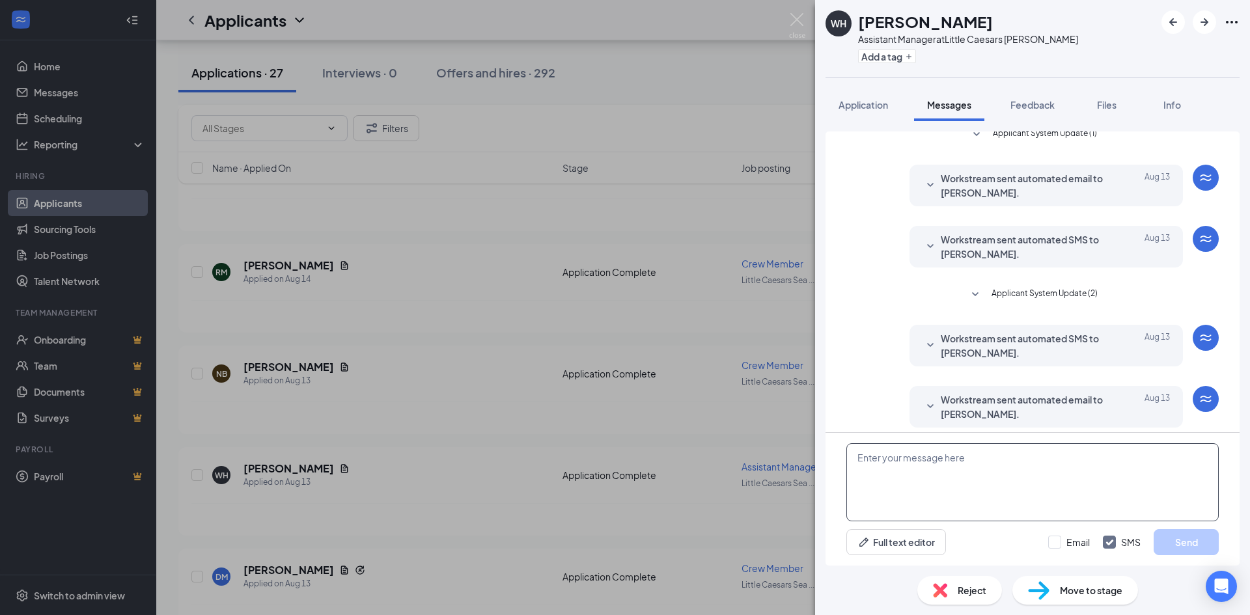
scroll to position [119, 0]
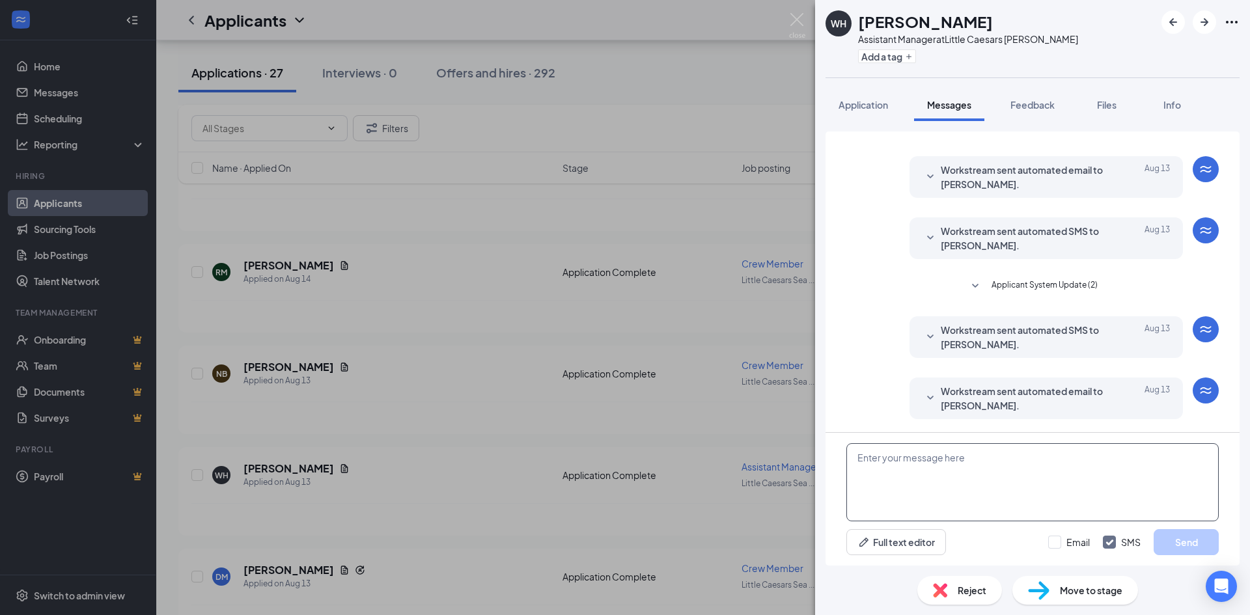
click at [1047, 474] on textarea at bounding box center [1033, 482] width 372 height 78
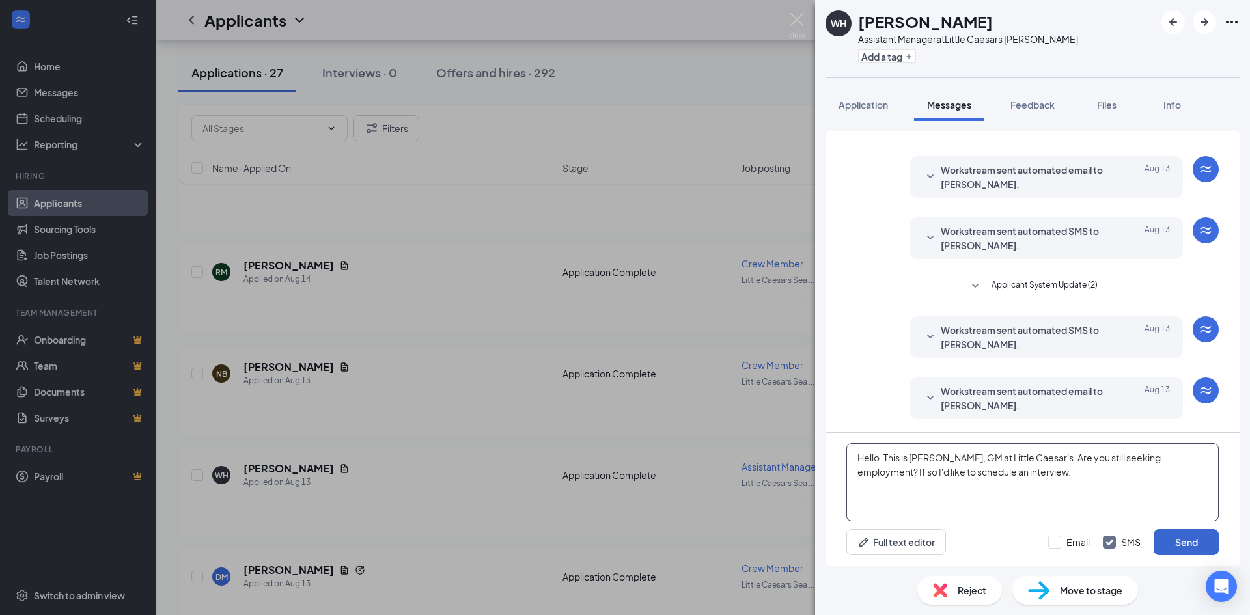
type textarea "Hello. This is [PERSON_NAME], GM at Little Caesar's. Are you still seeking empl…"
click at [1205, 541] on button "Send" at bounding box center [1186, 542] width 65 height 26
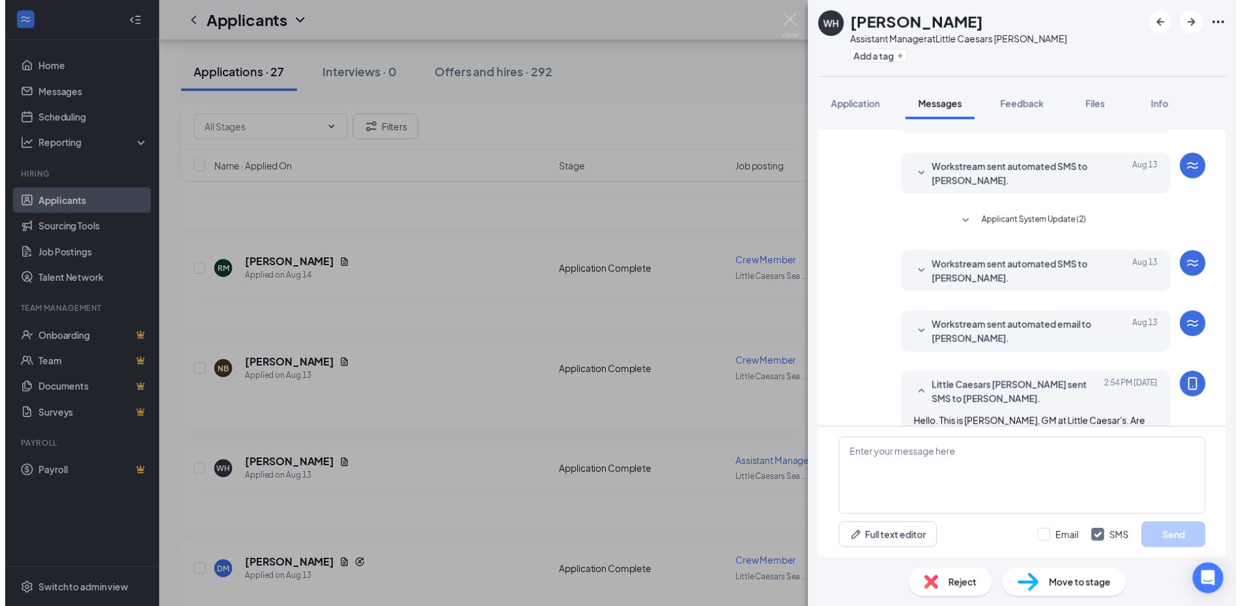
scroll to position [231, 0]
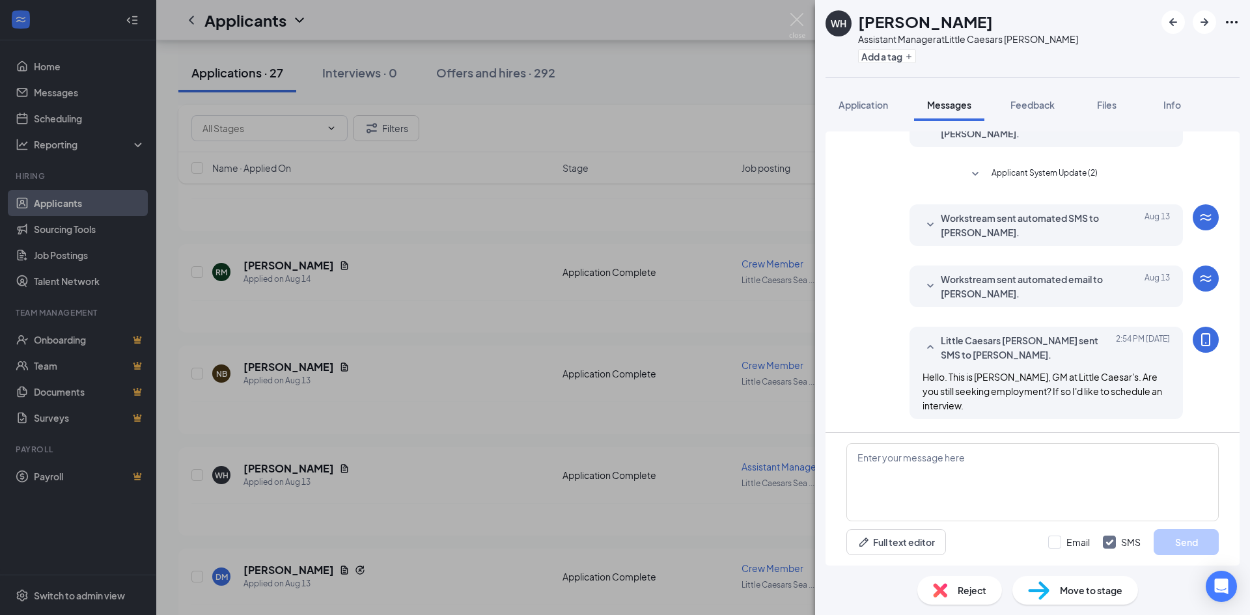
click at [575, 238] on div "WH [PERSON_NAME] Assistant Manager at [GEOGRAPHIC_DATA][PERSON_NAME] Add a tag …" at bounding box center [625, 307] width 1250 height 615
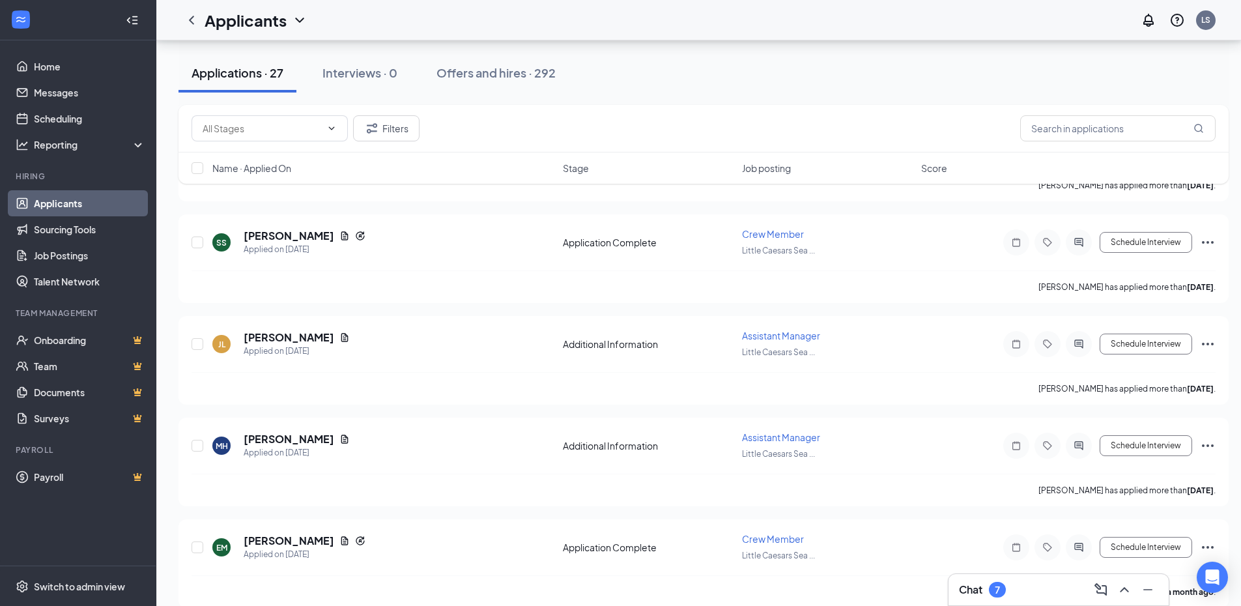
scroll to position [1743, 0]
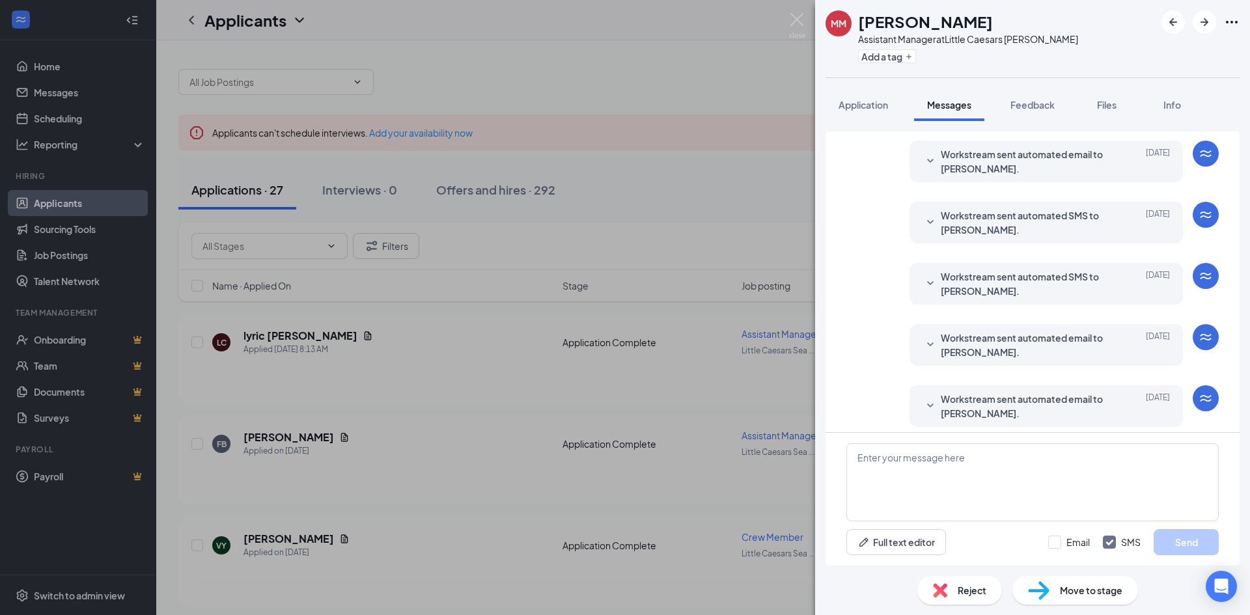
scroll to position [399, 0]
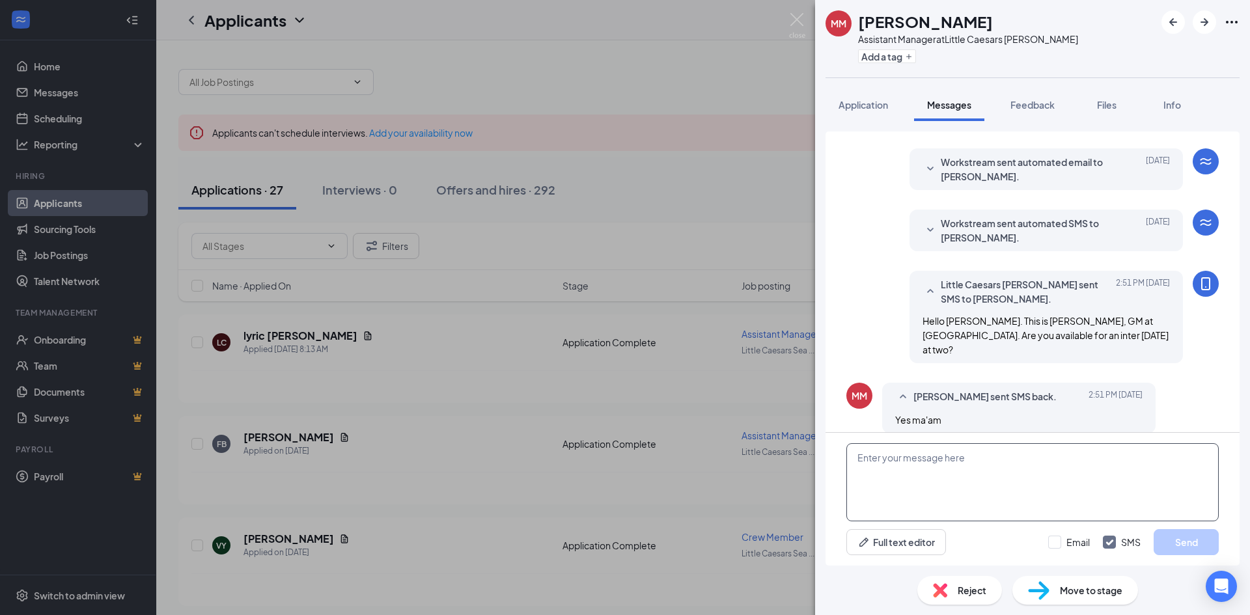
click at [972, 455] on textarea at bounding box center [1033, 482] width 372 height 78
type textarea "Please bring a valid, current photo ID and either a Social Security card or Bir…"
click at [1195, 540] on button "Send" at bounding box center [1186, 542] width 65 height 26
